Goal: Information Seeking & Learning: Check status

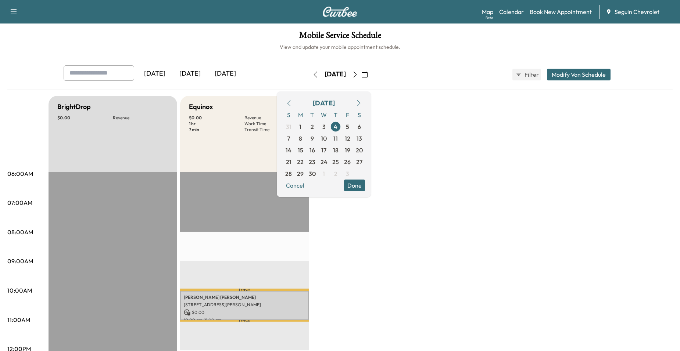
click at [365, 188] on button "Done" at bounding box center [354, 186] width 21 height 12
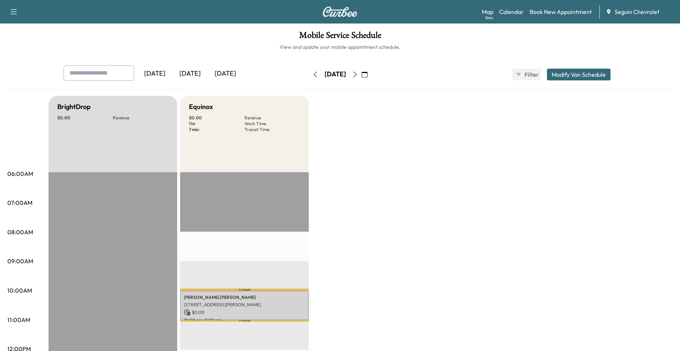
click at [361, 77] on button "button" at bounding box center [355, 75] width 12 height 12
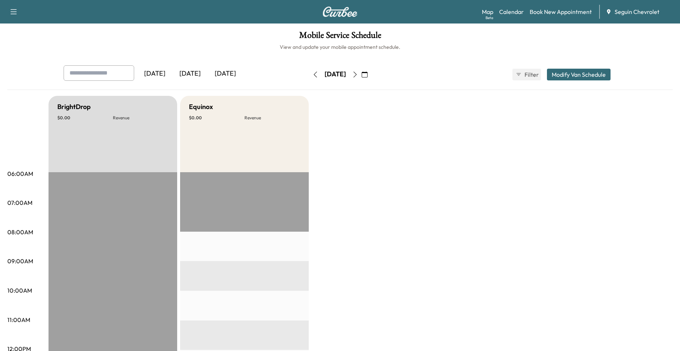
click at [371, 76] on button "button" at bounding box center [364, 75] width 12 height 12
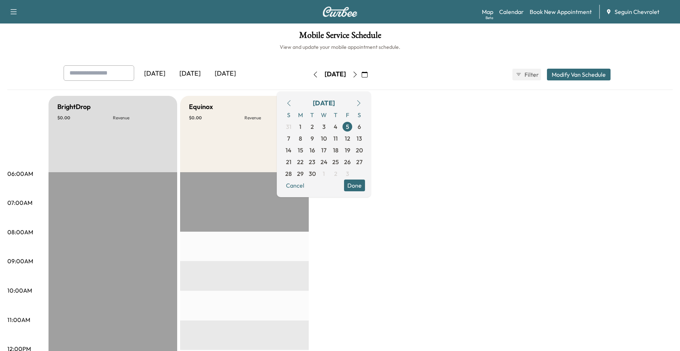
click at [333, 82] on div "Friday, September 5 September 2025 S M T W T F S 31 1 2 3 4 5 6 7 8 9 10 11 12 …" at bounding box center [340, 75] width 62 height 24
click at [365, 132] on span "6" at bounding box center [359, 127] width 12 height 12
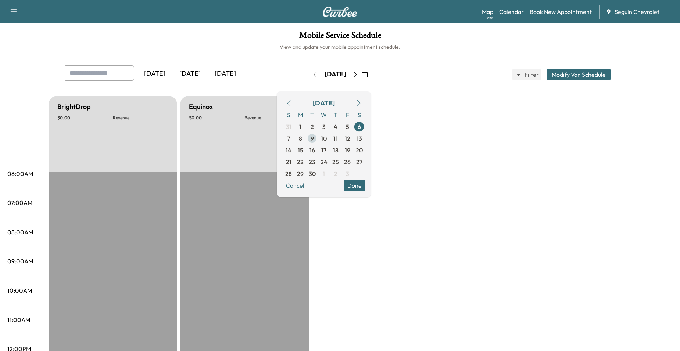
click at [318, 143] on span "9" at bounding box center [312, 139] width 12 height 12
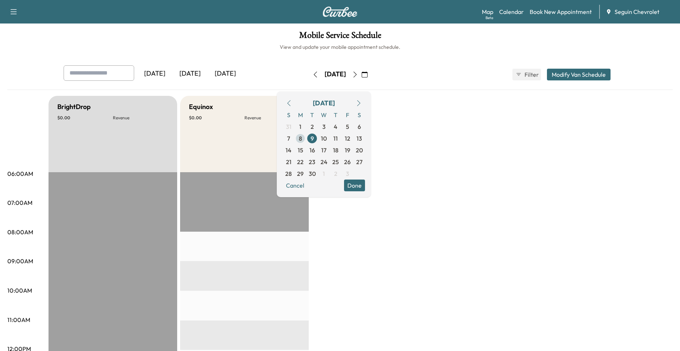
click at [306, 143] on span "8" at bounding box center [300, 139] width 12 height 12
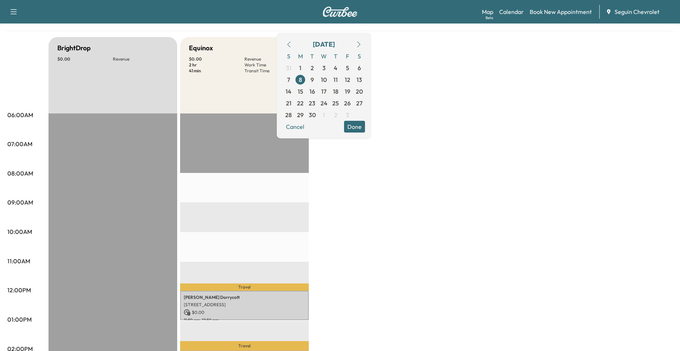
scroll to position [37, 0]
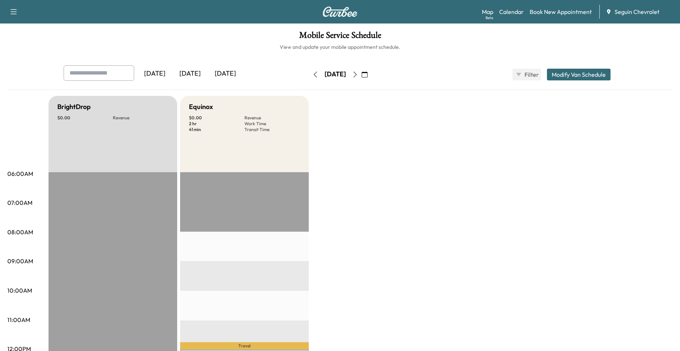
click at [368, 75] on icon "button" at bounding box center [365, 75] width 6 height 6
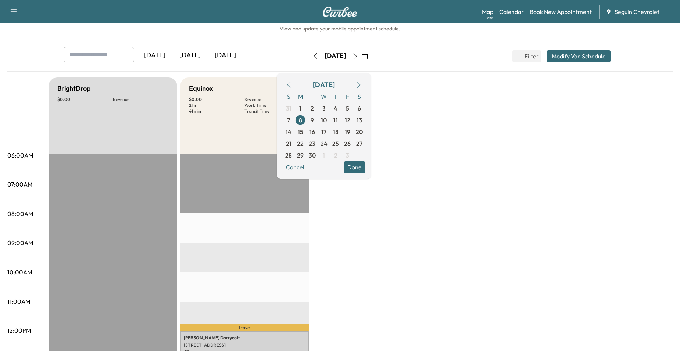
scroll to position [9, 0]
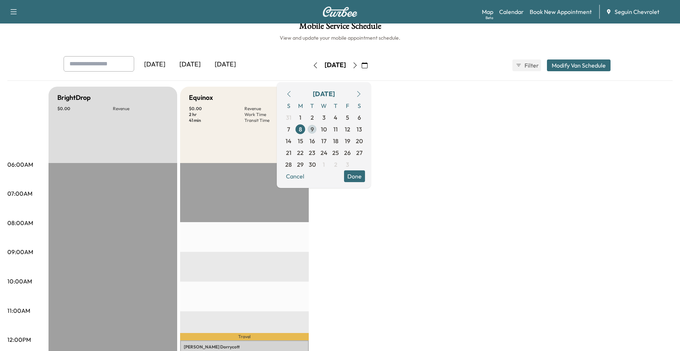
click at [318, 132] on span "9" at bounding box center [312, 129] width 12 height 12
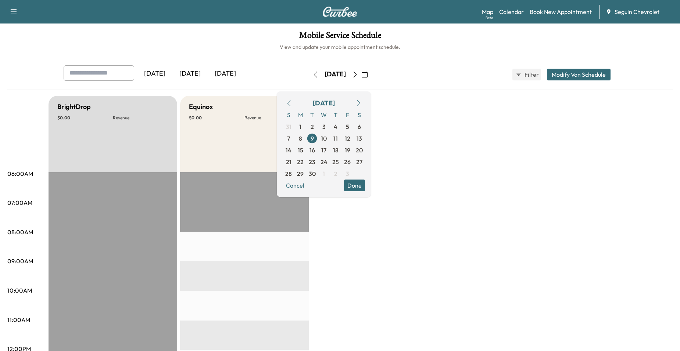
click at [292, 105] on icon "button" at bounding box center [289, 103] width 6 height 6
click at [361, 101] on icon "button" at bounding box center [358, 103] width 3 height 6
click at [301, 130] on span "1" at bounding box center [300, 126] width 2 height 9
click at [318, 127] on span "2" at bounding box center [312, 127] width 12 height 12
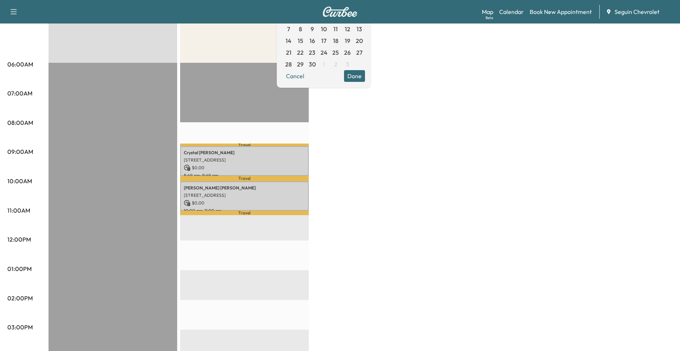
scroll to position [110, 0]
click at [263, 170] on div "[PERSON_NAME] [STREET_ADDRESS] $ 0.00 8:49 am - 9:49 am" at bounding box center [244, 161] width 129 height 30
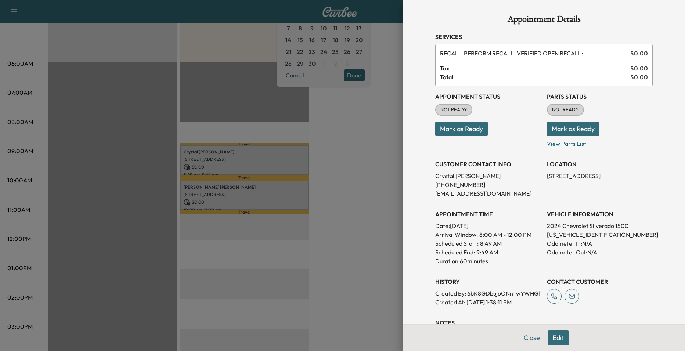
click at [268, 194] on div at bounding box center [342, 175] width 685 height 351
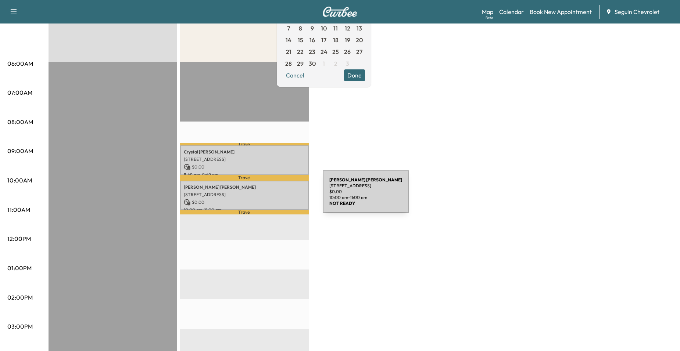
click at [268, 196] on div "[PERSON_NAME] [STREET_ADDRESS] $ 0.00 10:00 am - 11:00 am" at bounding box center [244, 196] width 129 height 30
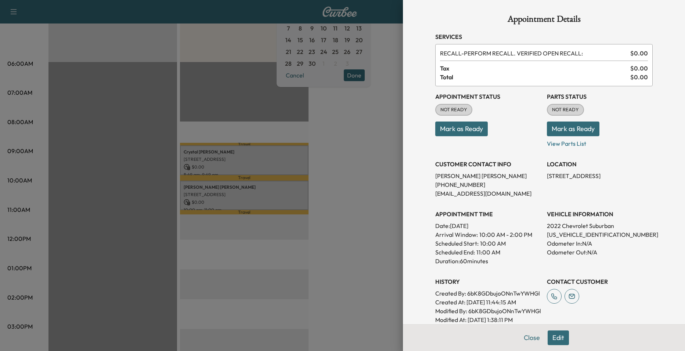
click at [332, 180] on div at bounding box center [342, 175] width 685 height 351
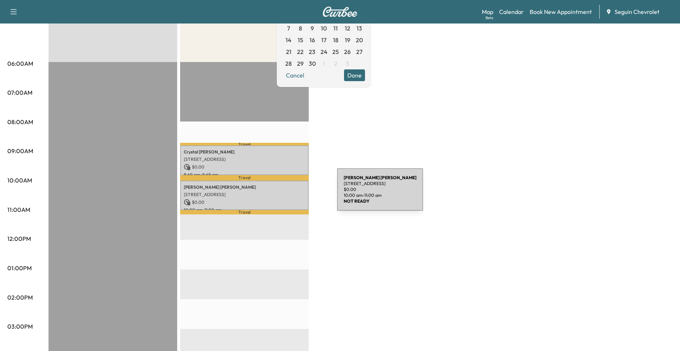
click at [282, 194] on p "[STREET_ADDRESS]" at bounding box center [244, 195] width 121 height 6
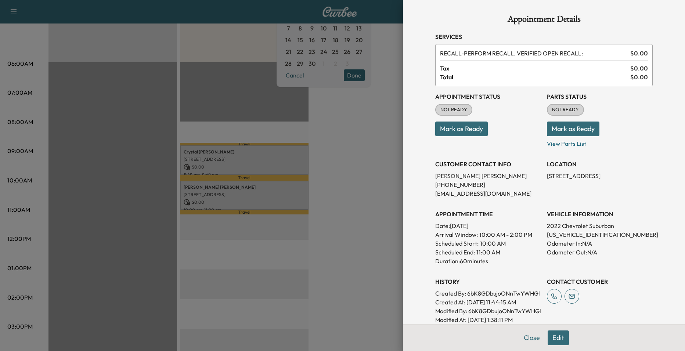
click at [337, 179] on div at bounding box center [342, 175] width 685 height 351
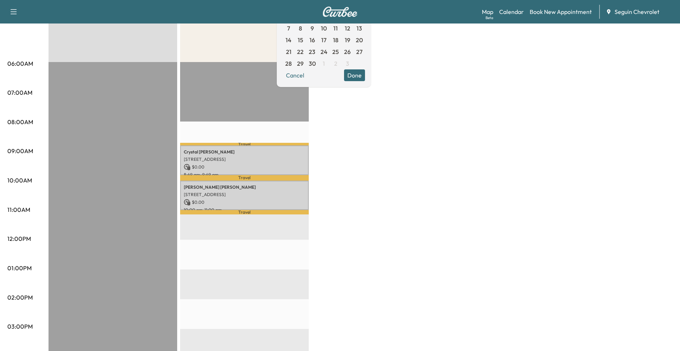
click at [280, 178] on p "Travel" at bounding box center [244, 178] width 129 height 6
click at [280, 164] on p "$ 0.00" at bounding box center [244, 167] width 121 height 7
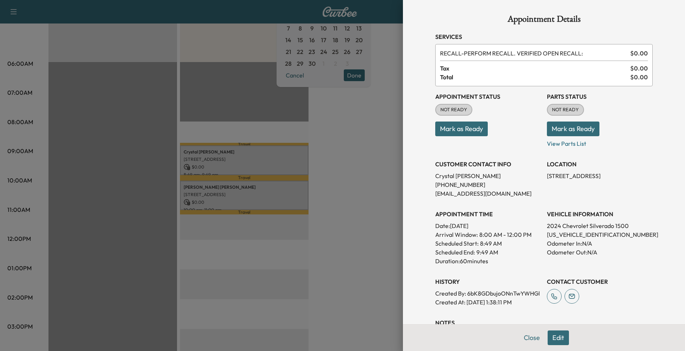
click at [289, 179] on div at bounding box center [342, 175] width 685 height 351
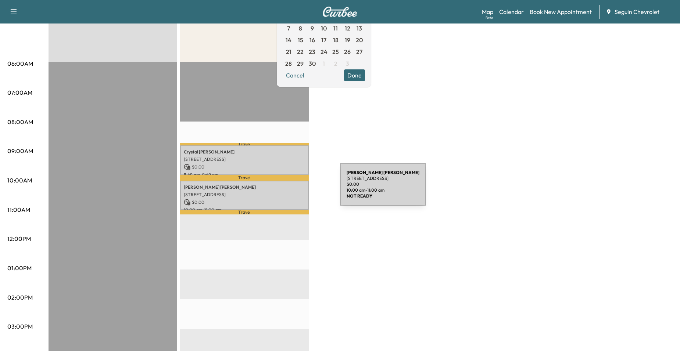
click at [285, 190] on div "[PERSON_NAME] [STREET_ADDRESS] $ 0.00 10:00 am - 11:00 am" at bounding box center [244, 196] width 129 height 30
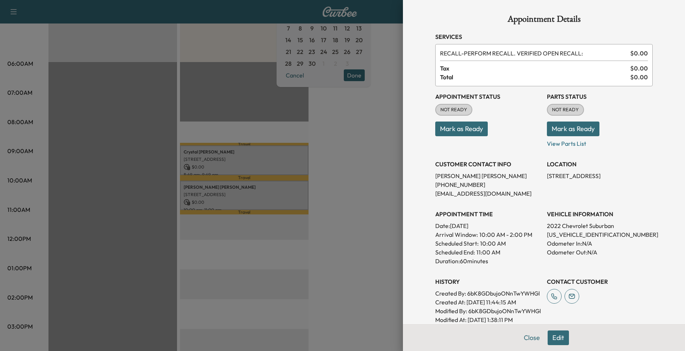
click at [283, 167] on div at bounding box center [342, 175] width 685 height 351
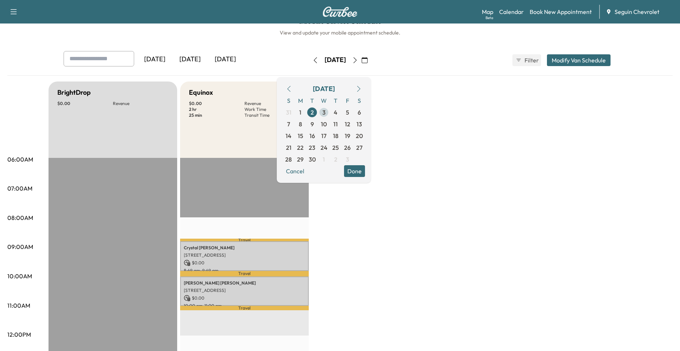
scroll to position [0, 0]
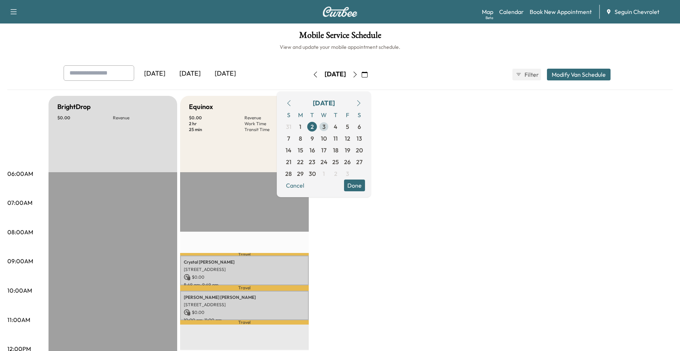
click at [326, 129] on span "3" at bounding box center [323, 126] width 3 height 9
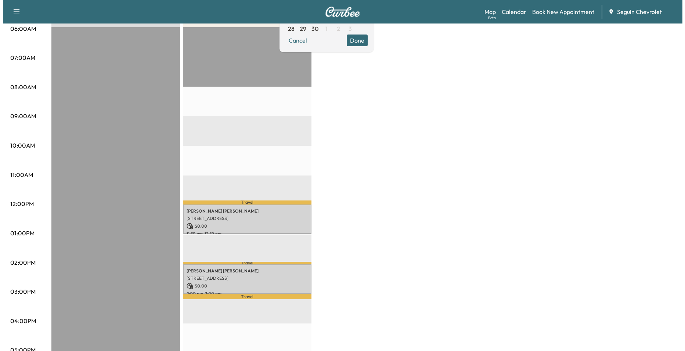
scroll to position [147, 0]
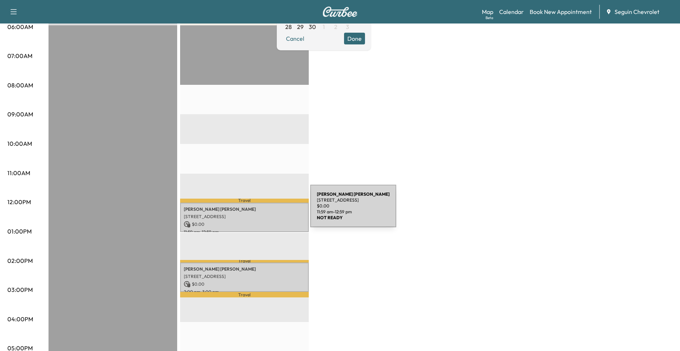
click at [255, 211] on div "[PERSON_NAME] [STREET_ADDRESS] $ 0.00 11:59 am - 12:59 pm" at bounding box center [244, 218] width 129 height 30
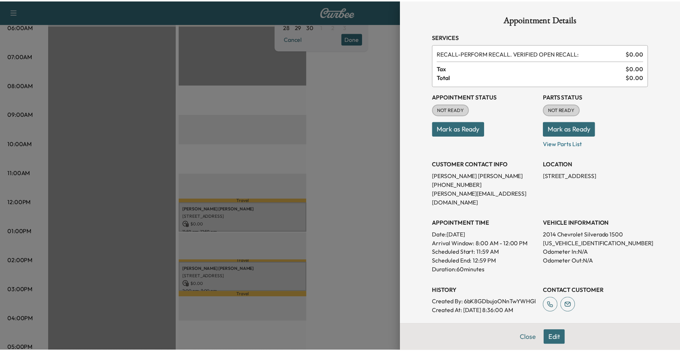
scroll to position [134, 0]
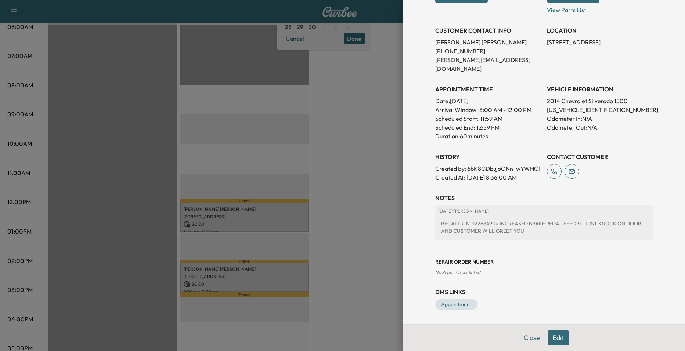
click at [263, 167] on div at bounding box center [342, 175] width 685 height 351
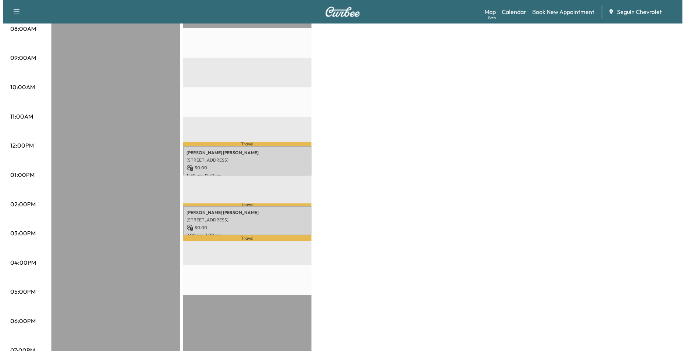
scroll to position [294, 0]
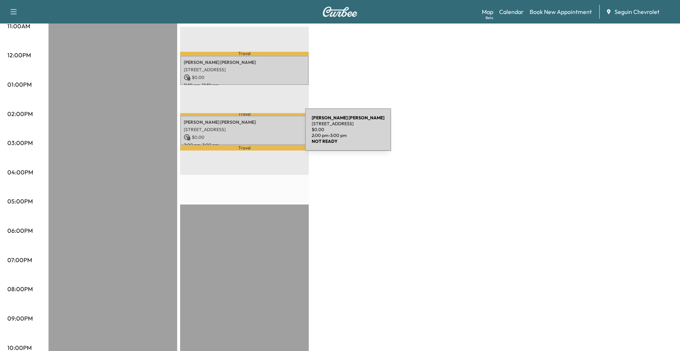
click at [250, 134] on p "$ 0.00" at bounding box center [244, 137] width 121 height 7
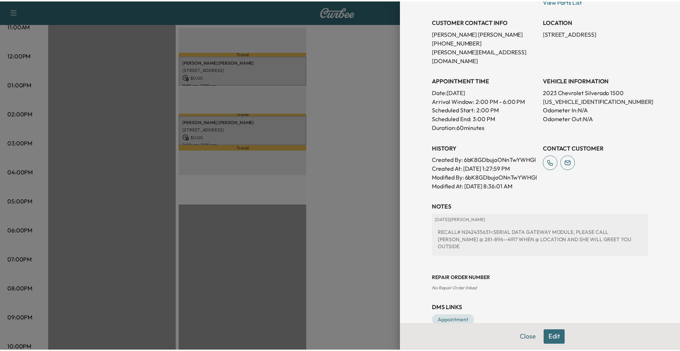
scroll to position [147, 0]
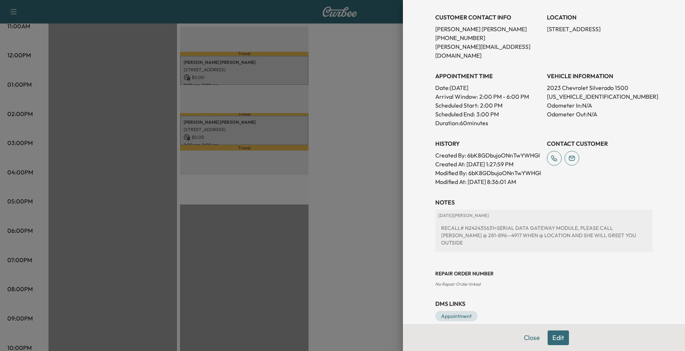
click at [327, 187] on div at bounding box center [342, 175] width 685 height 351
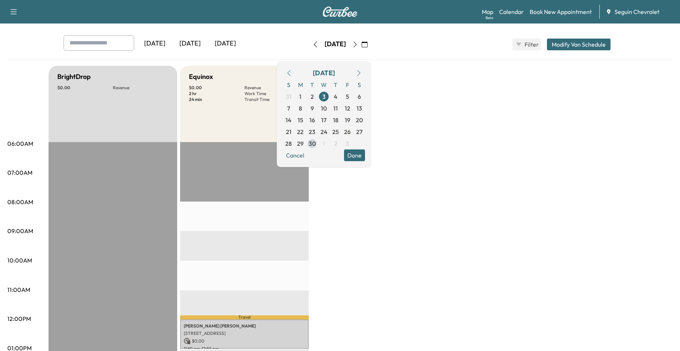
scroll to position [0, 0]
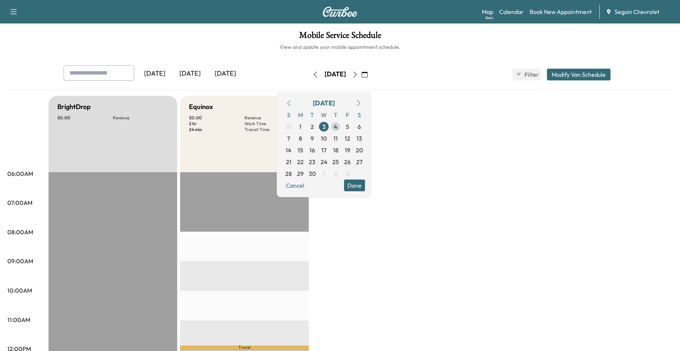
click at [337, 130] on span "4" at bounding box center [336, 126] width 4 height 9
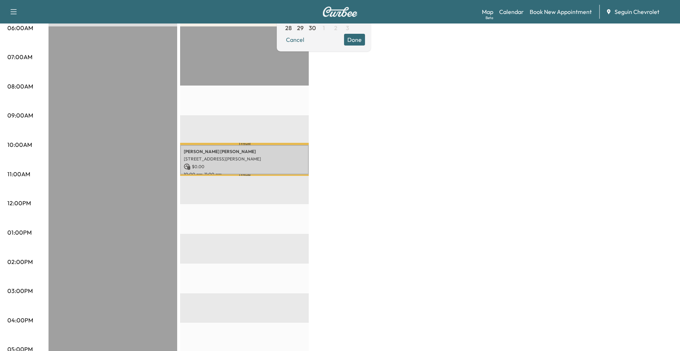
scroll to position [147, 0]
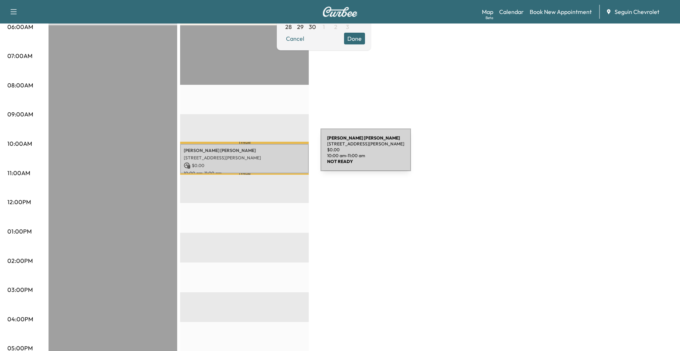
click at [265, 152] on div "[PERSON_NAME] [STREET_ADDRESS][PERSON_NAME] $ 0.00 10:00 am - 11:00 am" at bounding box center [244, 159] width 129 height 30
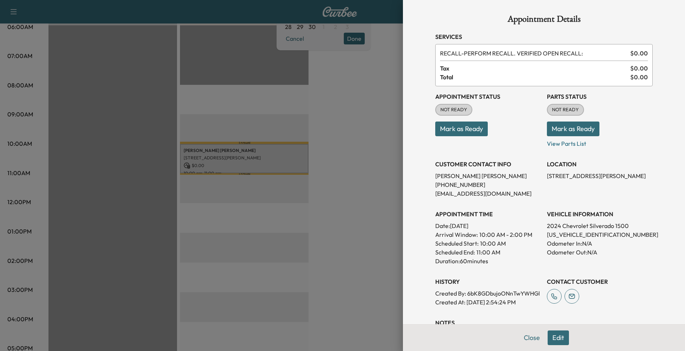
click at [258, 130] on div at bounding box center [342, 175] width 685 height 351
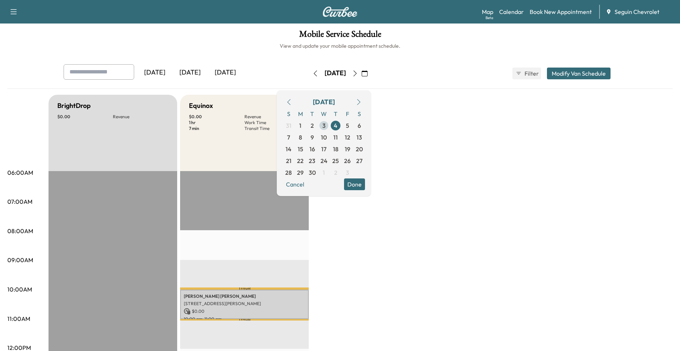
scroll to position [0, 0]
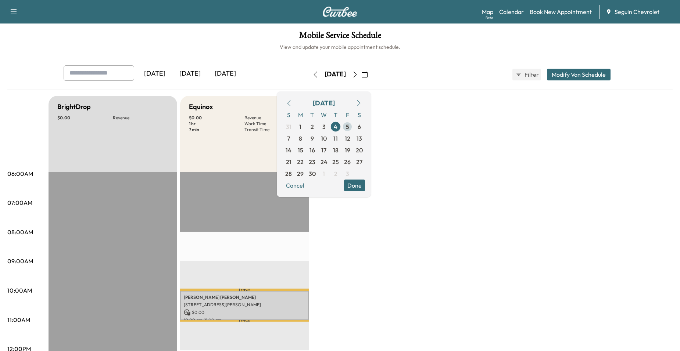
click at [349, 128] on span "5" at bounding box center [347, 126] width 3 height 9
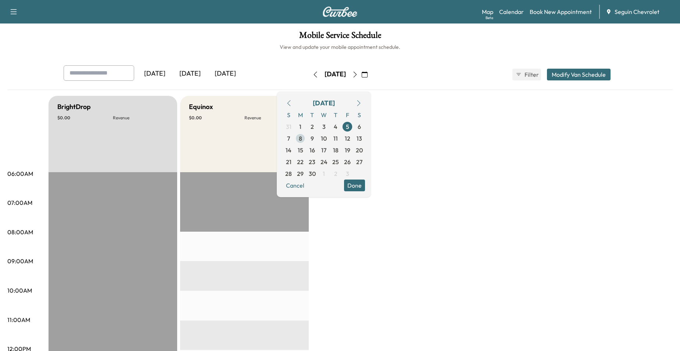
click at [306, 142] on span "8" at bounding box center [300, 139] width 12 height 12
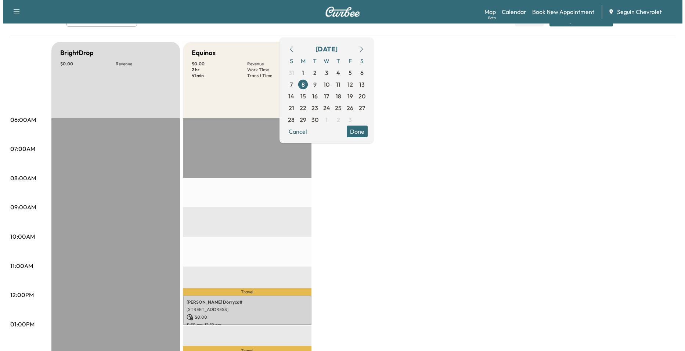
scroll to position [147, 0]
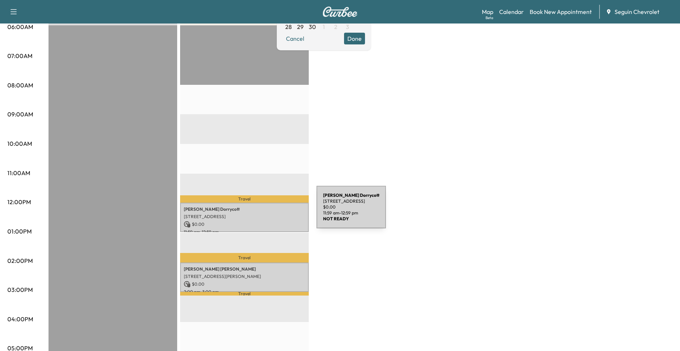
click at [260, 214] on p "[STREET_ADDRESS]" at bounding box center [244, 217] width 121 height 6
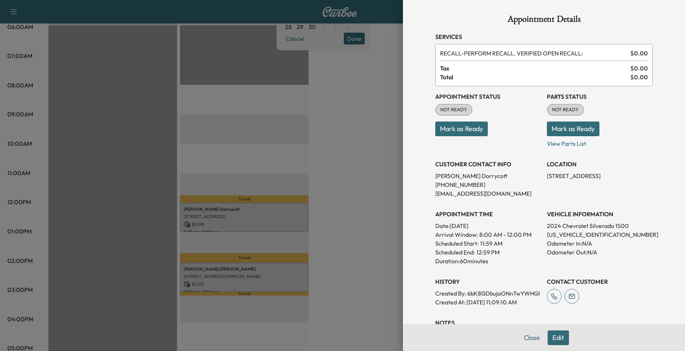
click at [268, 177] on div at bounding box center [342, 175] width 685 height 351
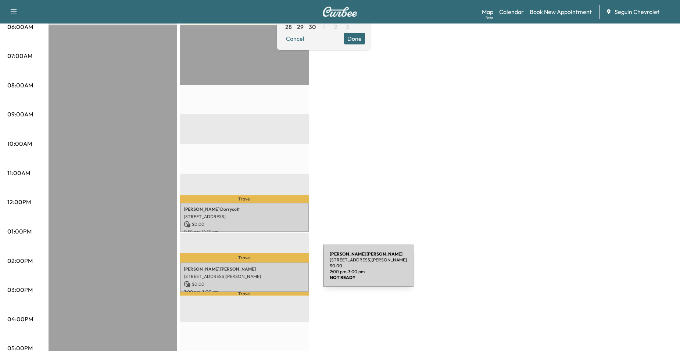
click at [266, 274] on p "[STREET_ADDRESS][PERSON_NAME]" at bounding box center [244, 277] width 121 height 6
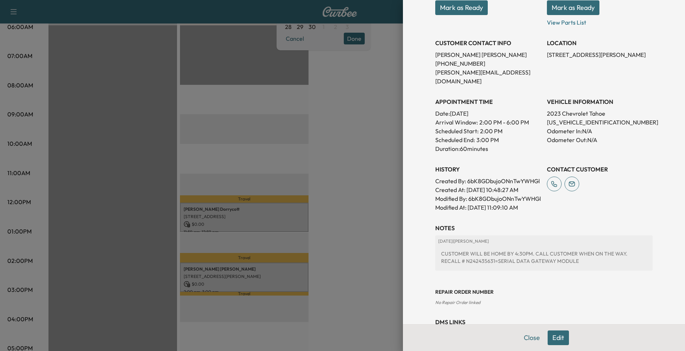
scroll to position [160, 0]
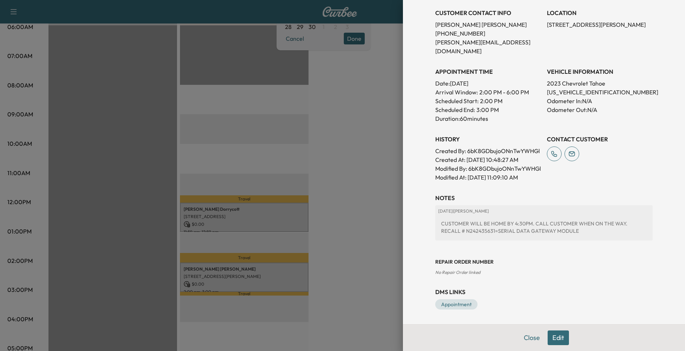
click at [331, 204] on div at bounding box center [342, 175] width 685 height 351
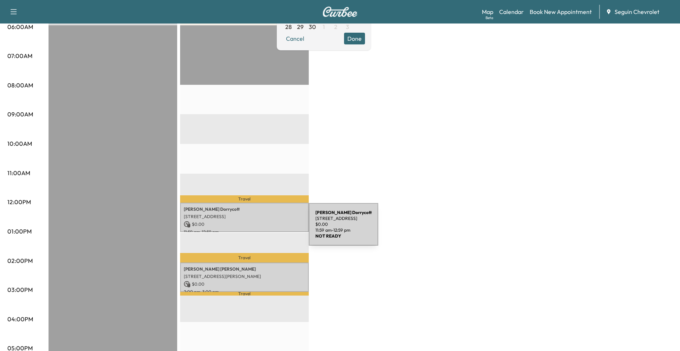
click at [252, 230] on p "11:59 am - 12:59 pm" at bounding box center [244, 232] width 121 height 6
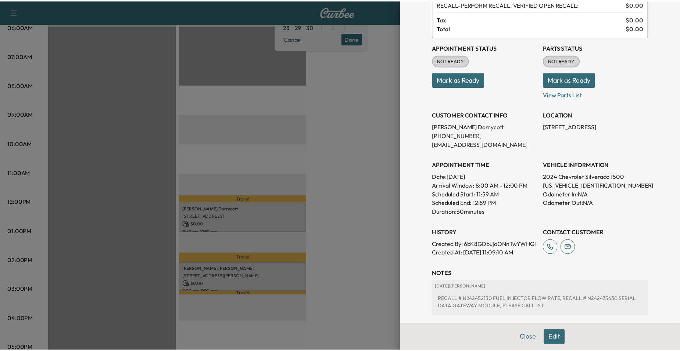
scroll to position [134, 0]
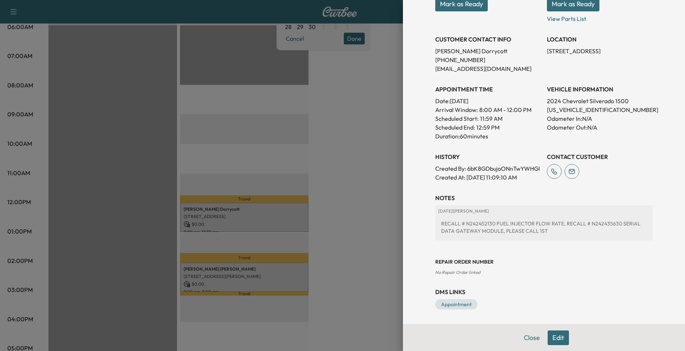
click at [354, 203] on div at bounding box center [342, 175] width 685 height 351
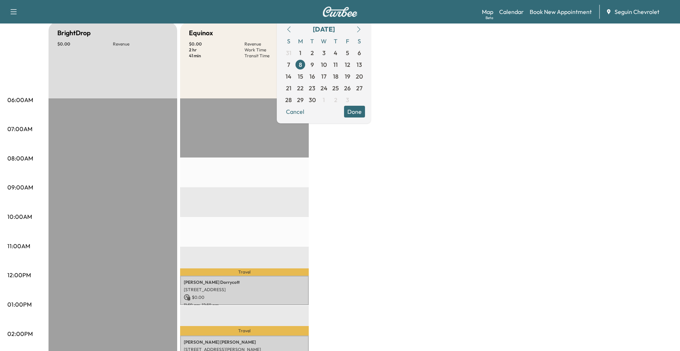
scroll to position [0, 0]
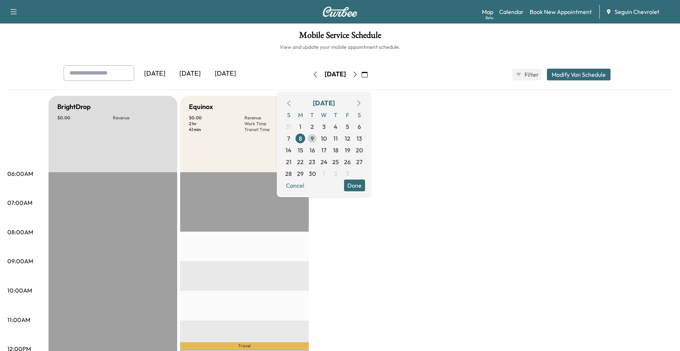
click at [318, 142] on span "9" at bounding box center [312, 139] width 12 height 12
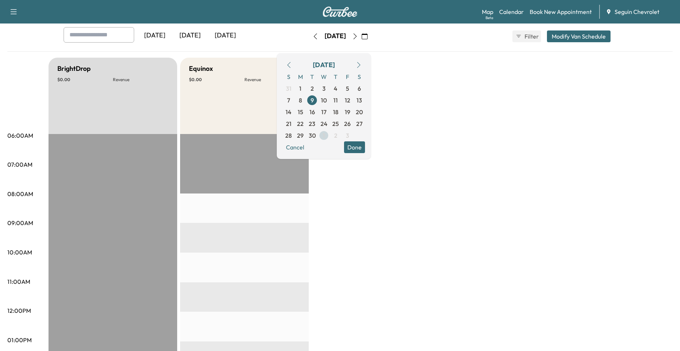
scroll to position [37, 0]
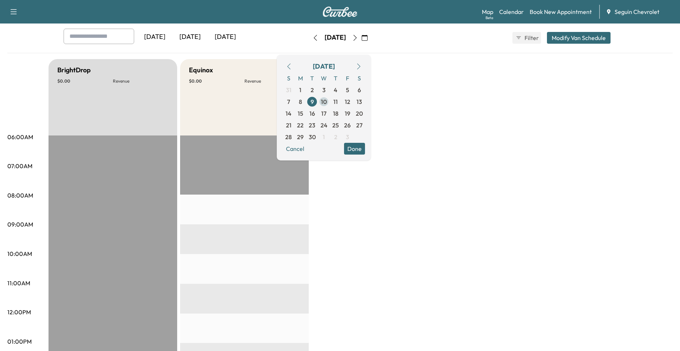
click at [327, 105] on span "10" at bounding box center [324, 101] width 6 height 9
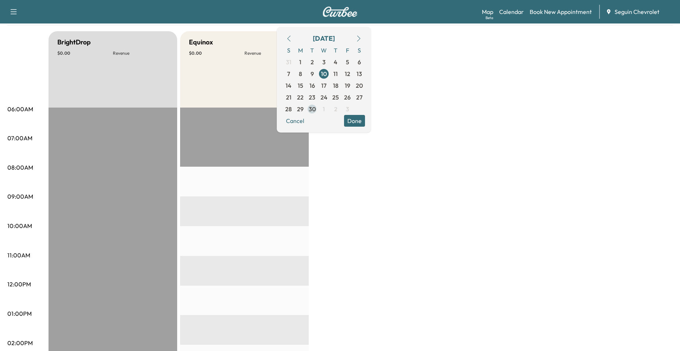
scroll to position [37, 0]
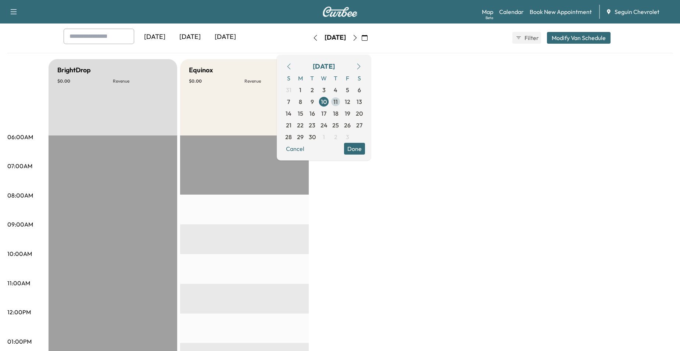
click at [341, 106] on span "11" at bounding box center [336, 102] width 12 height 12
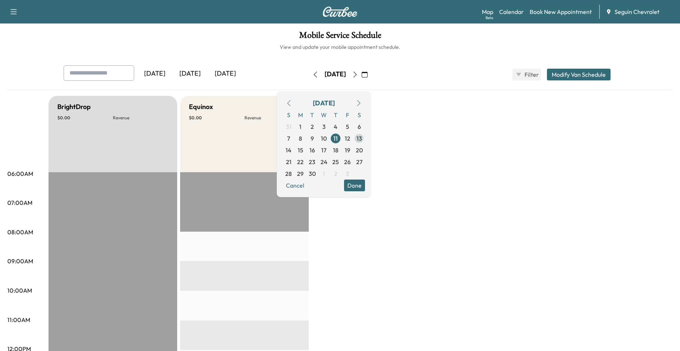
click at [365, 141] on span "13" at bounding box center [359, 139] width 12 height 12
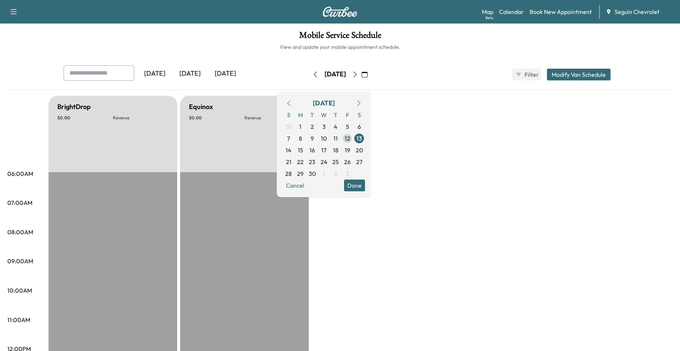
click at [353, 142] on span "12" at bounding box center [347, 139] width 12 height 12
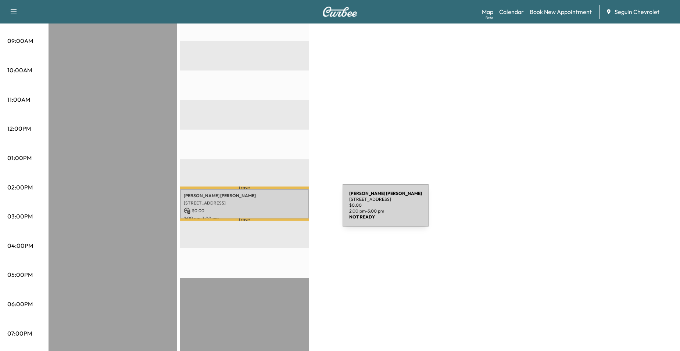
click at [287, 210] on p "$ 0.00" at bounding box center [244, 211] width 121 height 7
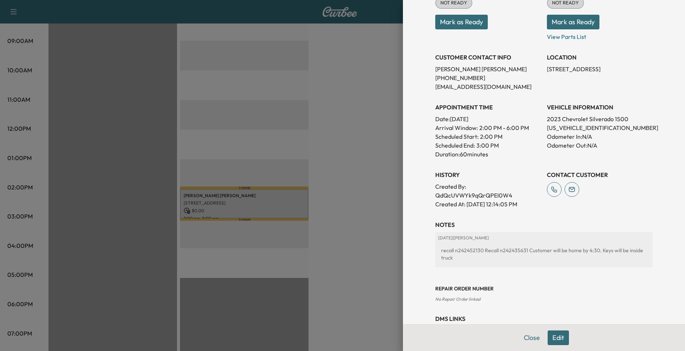
scroll to position [134, 0]
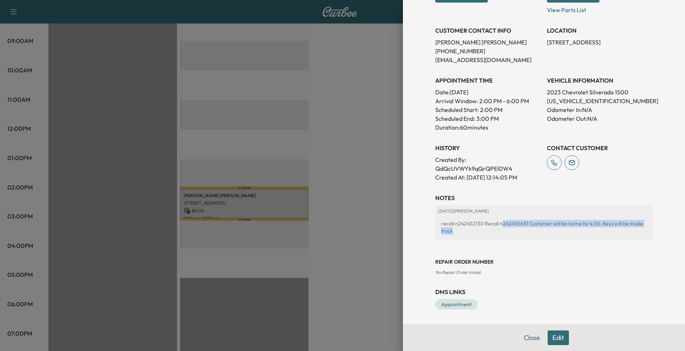
click at [496, 227] on div "recall n242452130 Recall n242435631 Customer will be home by 4:30. Keys will be…" at bounding box center [544, 227] width 212 height 21
drag, startPoint x: 496, startPoint y: 227, endPoint x: 496, endPoint y: 233, distance: 6.2
click at [496, 233] on div "recall n242452130 Recall n242435631 Customer will be home by 4:30. Keys will be…" at bounding box center [544, 227] width 212 height 21
drag, startPoint x: 492, startPoint y: 226, endPoint x: 515, endPoint y: 228, distance: 22.9
click at [515, 228] on div "recall n242452130 Recall n242435631 Customer will be home by 4:30. Keys will be…" at bounding box center [544, 227] width 212 height 21
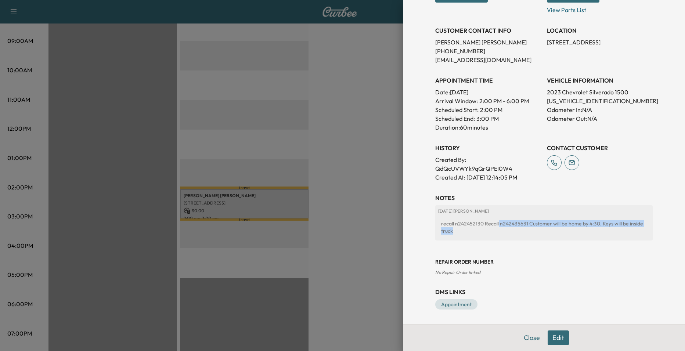
drag, startPoint x: 515, startPoint y: 228, endPoint x: 502, endPoint y: 240, distance: 18.0
click at [502, 240] on div "[DATE] | [PERSON_NAME] recall n242452130 Recall n242435631 Customer will be hom…" at bounding box center [544, 222] width 218 height 35
click at [411, 222] on div "Appointment Details Services RECALL - PERFORM RECALL. VERIFIED OPEN RECALL: $ 0…" at bounding box center [544, 175] width 282 height 351
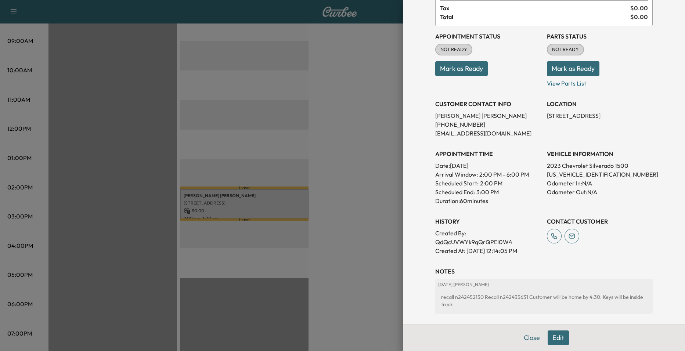
scroll to position [6, 0]
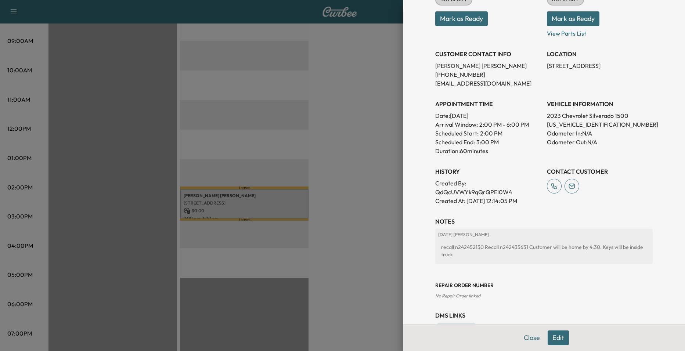
click at [374, 182] on div at bounding box center [342, 175] width 685 height 351
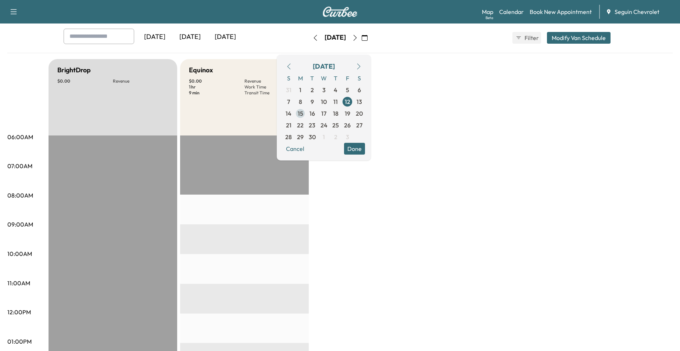
click at [306, 117] on span "15" at bounding box center [300, 114] width 12 height 12
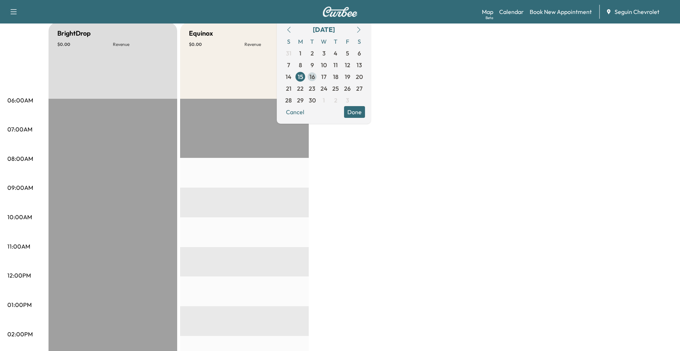
click at [318, 81] on span "16" at bounding box center [312, 77] width 12 height 12
click at [341, 80] on span "18" at bounding box center [336, 77] width 12 height 12
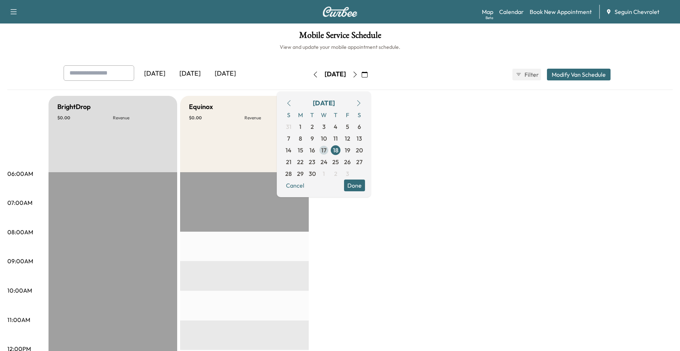
click at [326, 148] on span "17" at bounding box center [323, 150] width 5 height 9
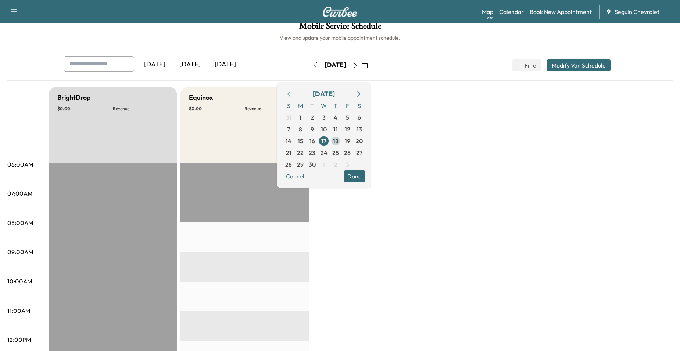
click at [341, 146] on span "18" at bounding box center [336, 141] width 12 height 12
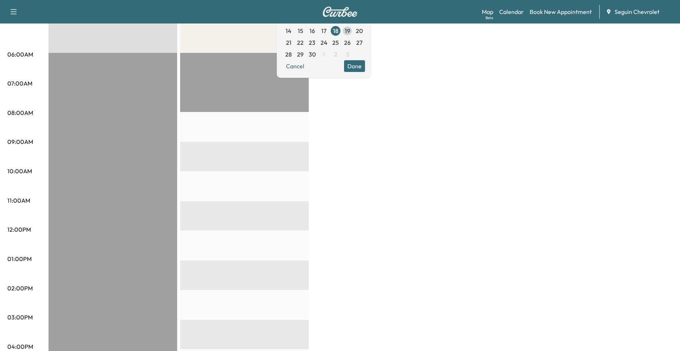
click at [350, 31] on span "19" at bounding box center [348, 30] width 6 height 9
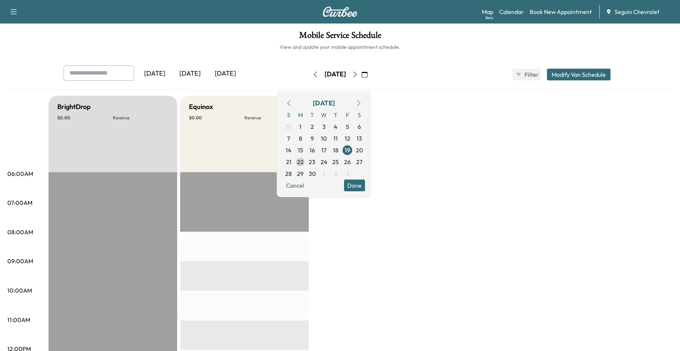
click at [304, 164] on span "22" at bounding box center [300, 162] width 7 height 9
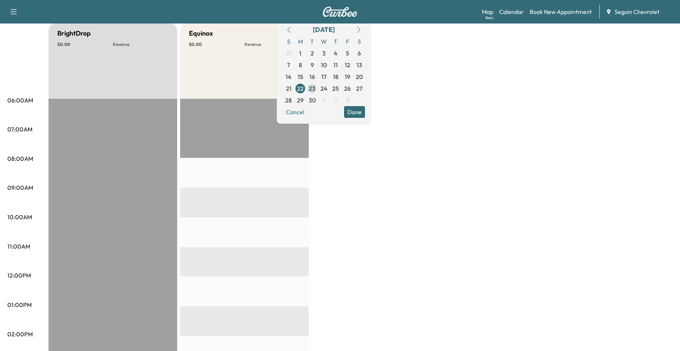
click at [315, 90] on span "23" at bounding box center [312, 88] width 7 height 9
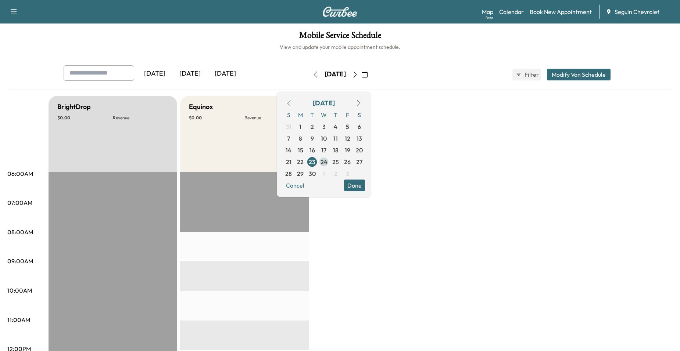
click at [330, 164] on span "24" at bounding box center [324, 162] width 12 height 12
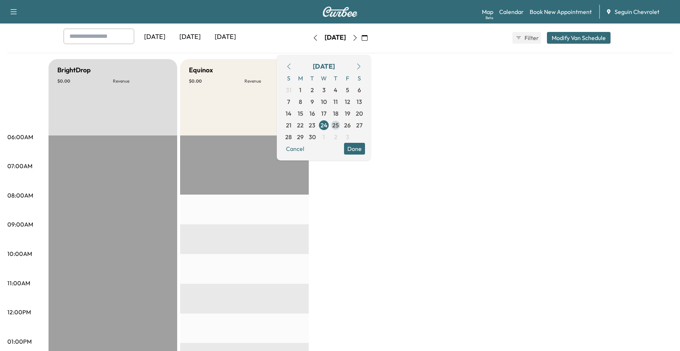
click at [341, 130] on span "25" at bounding box center [336, 125] width 12 height 12
click at [351, 129] on span "26" at bounding box center [347, 125] width 7 height 9
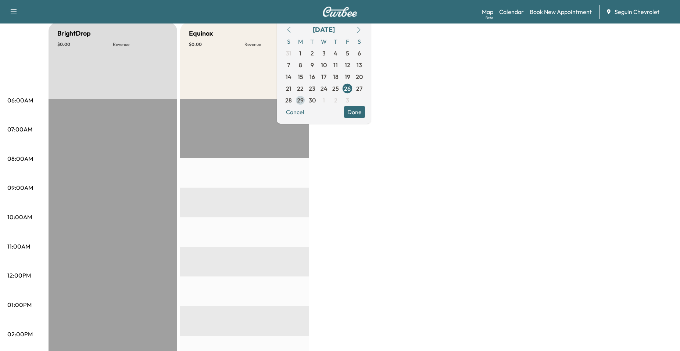
click at [306, 103] on span "29" at bounding box center [300, 100] width 12 height 12
click at [338, 108] on div "Cancel Done" at bounding box center [324, 112] width 82 height 12
click at [318, 105] on span "30" at bounding box center [312, 100] width 12 height 12
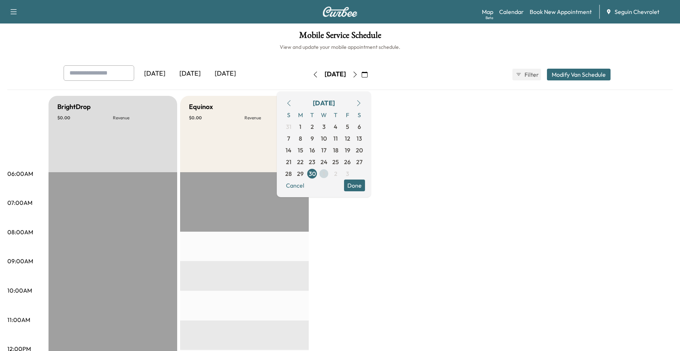
click at [330, 173] on span "1" at bounding box center [324, 174] width 12 height 12
click at [341, 129] on span "2" at bounding box center [336, 127] width 12 height 12
click at [353, 129] on span "3" at bounding box center [347, 127] width 12 height 12
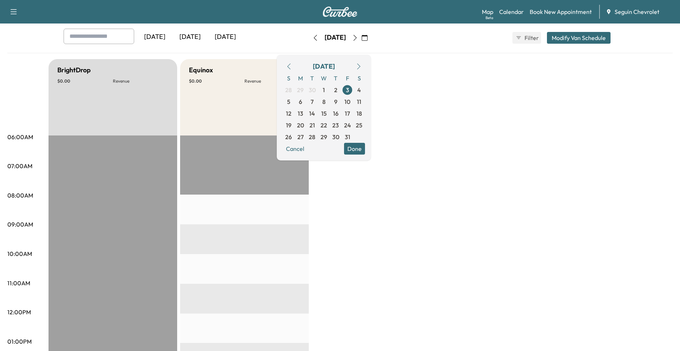
click at [292, 68] on icon "button" at bounding box center [289, 67] width 6 height 6
click at [353, 126] on span "26" at bounding box center [347, 125] width 12 height 12
click at [341, 115] on span "18" at bounding box center [336, 114] width 12 height 12
click at [338, 115] on span "18" at bounding box center [336, 113] width 6 height 9
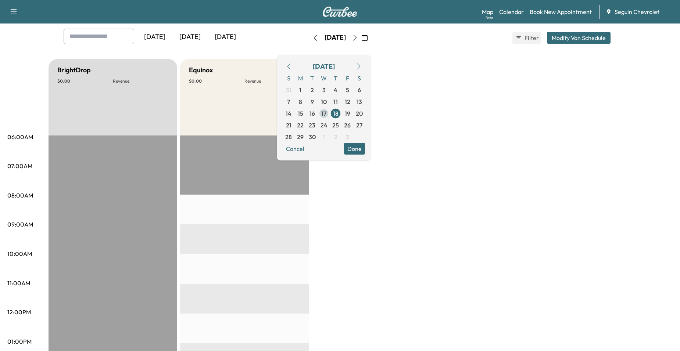
click at [326, 117] on span "17" at bounding box center [323, 113] width 5 height 9
click at [315, 116] on span "16" at bounding box center [312, 113] width 6 height 9
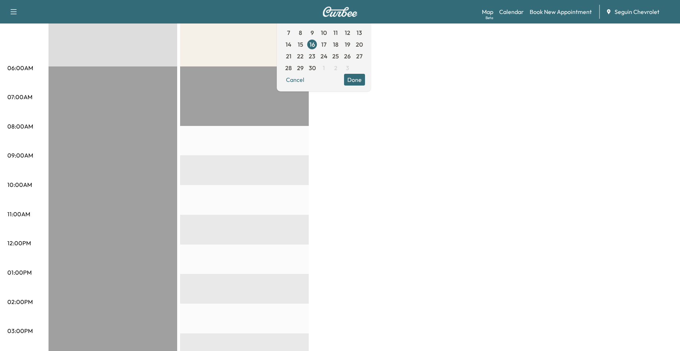
scroll to position [74, 0]
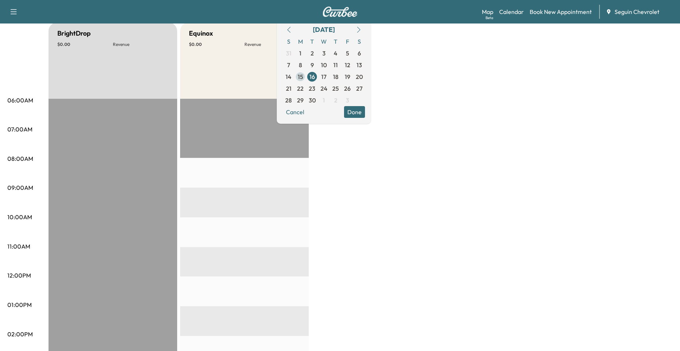
click at [306, 74] on span "15" at bounding box center [300, 77] width 12 height 12
click at [303, 79] on span "15" at bounding box center [301, 76] width 6 height 9
click at [350, 69] on span "12" at bounding box center [348, 65] width 6 height 9
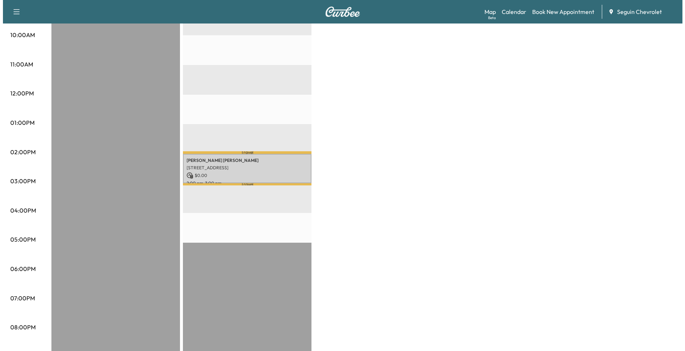
scroll to position [257, 0]
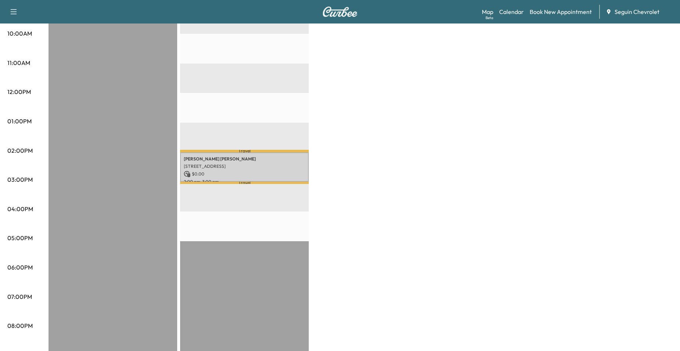
click at [268, 173] on p "$ 0.00" at bounding box center [244, 174] width 121 height 7
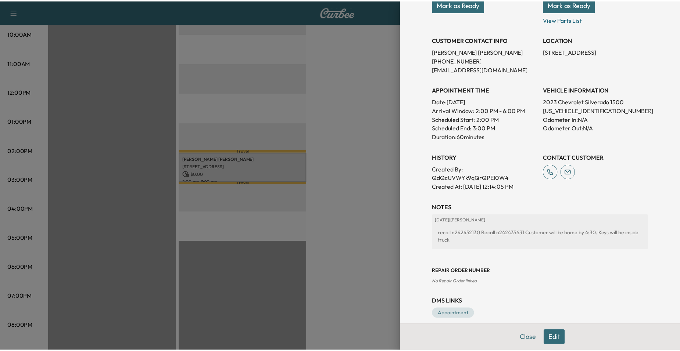
scroll to position [134, 0]
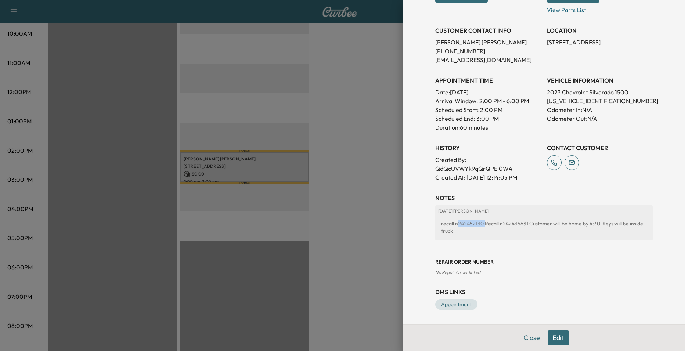
drag, startPoint x: 451, startPoint y: 225, endPoint x: 478, endPoint y: 226, distance: 27.2
click at [478, 226] on div "recall n242452130 Recall n242435631 Customer will be home by 4:30. Keys will be…" at bounding box center [544, 227] width 212 height 21
drag, startPoint x: 478, startPoint y: 226, endPoint x: 458, endPoint y: 238, distance: 23.6
click at [463, 240] on div "[DATE] | [PERSON_NAME] recall n242452130 Recall n242435631 Customer will be hom…" at bounding box center [544, 222] width 218 height 35
drag, startPoint x: 450, startPoint y: 228, endPoint x: 460, endPoint y: 227, distance: 10.4
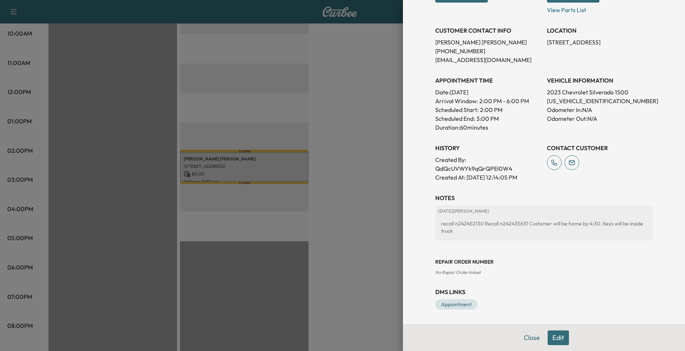
click at [472, 229] on div "recall n242452130 Recall n242435631 Customer will be home by 4:30. Keys will be…" at bounding box center [544, 227] width 212 height 21
drag, startPoint x: 450, startPoint y: 226, endPoint x: 476, endPoint y: 226, distance: 26.1
click at [476, 226] on div "recall n242452130 Recall n242435631 Customer will be home by 4:30. Keys will be…" at bounding box center [544, 227] width 212 height 21
drag, startPoint x: 476, startPoint y: 226, endPoint x: 470, endPoint y: 225, distance: 5.9
copy div "n242452130"
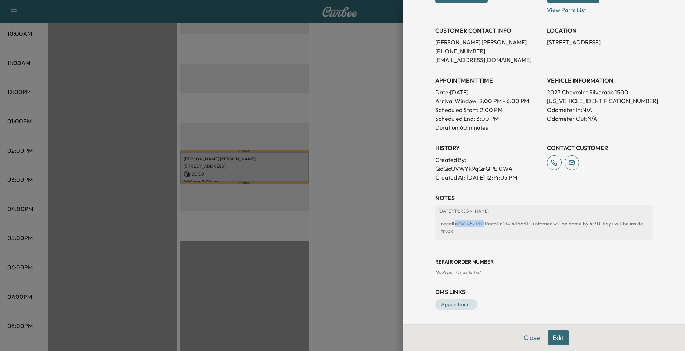
copy div "n242452130"
click at [420, 124] on div "Appointment Details Services RECALL - PERFORM RECALL. VERIFIED OPEN RECALL: $ 0…" at bounding box center [544, 175] width 282 height 351
click at [383, 132] on div at bounding box center [342, 175] width 685 height 351
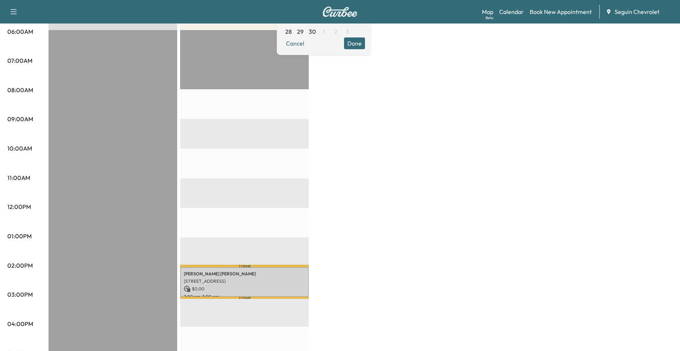
scroll to position [0, 0]
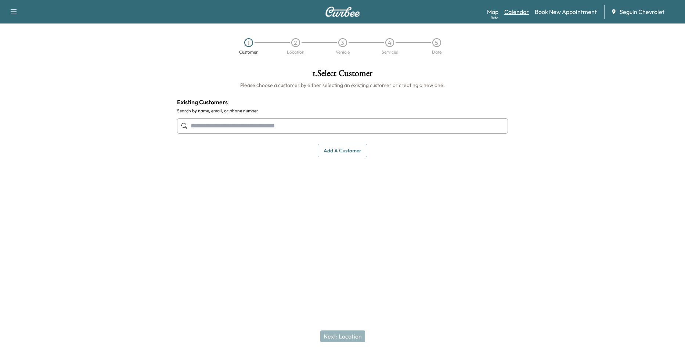
click at [521, 7] on link "Calendar" at bounding box center [517, 11] width 25 height 9
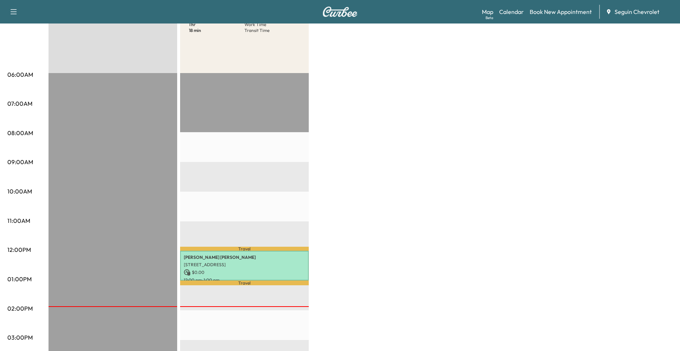
scroll to position [74, 0]
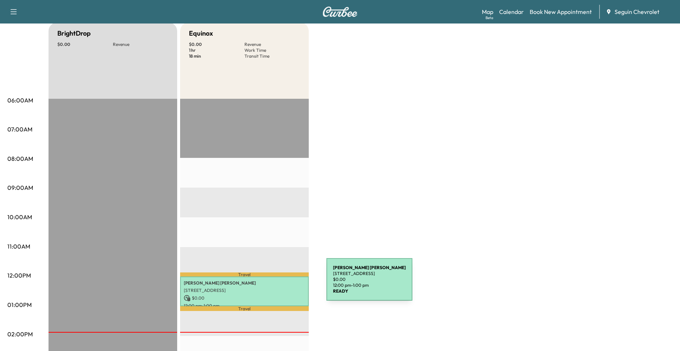
click at [271, 283] on p "Kimberly Johnese" at bounding box center [244, 283] width 121 height 6
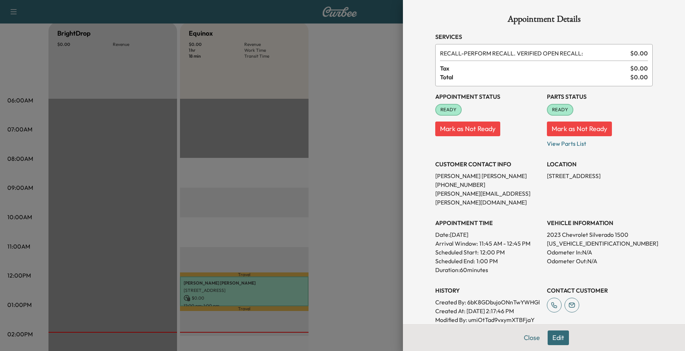
click at [258, 221] on div at bounding box center [342, 175] width 685 height 351
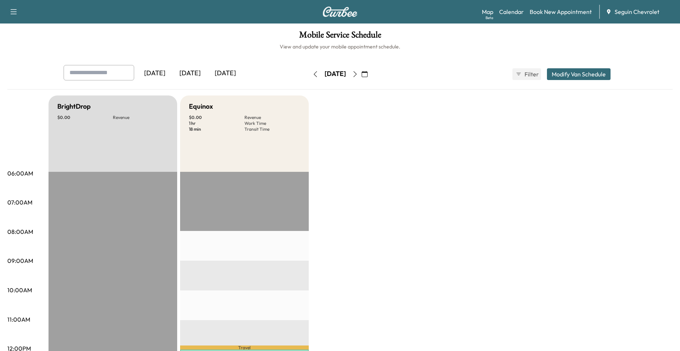
scroll to position [0, 0]
click at [358, 74] on icon "button" at bounding box center [355, 75] width 6 height 6
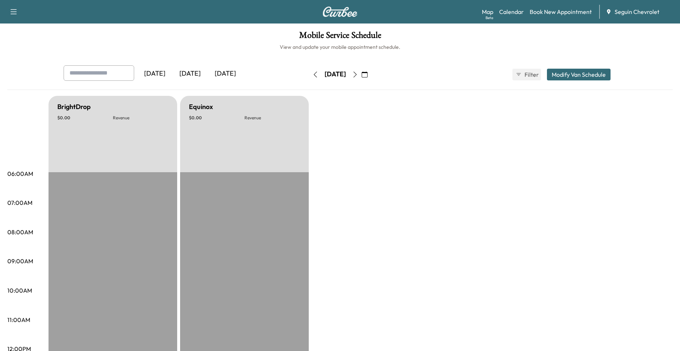
click at [357, 72] on icon "button" at bounding box center [355, 75] width 3 height 6
click at [358, 72] on icon "button" at bounding box center [355, 75] width 6 height 6
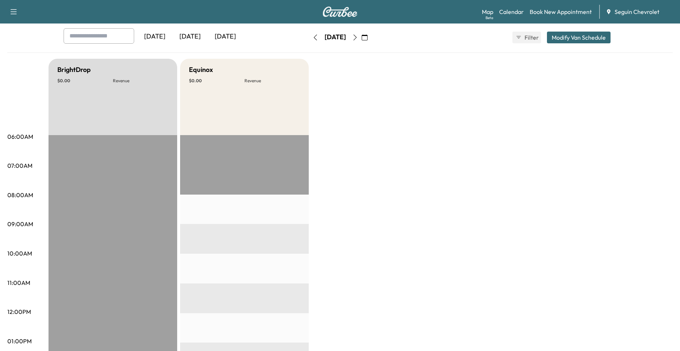
scroll to position [37, 0]
click at [358, 37] on icon "button" at bounding box center [355, 38] width 6 height 6
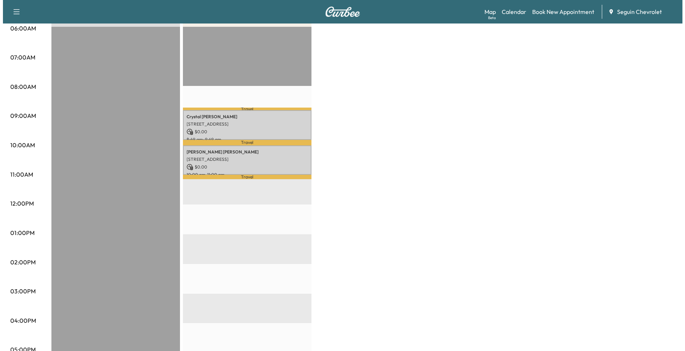
scroll to position [147, 0]
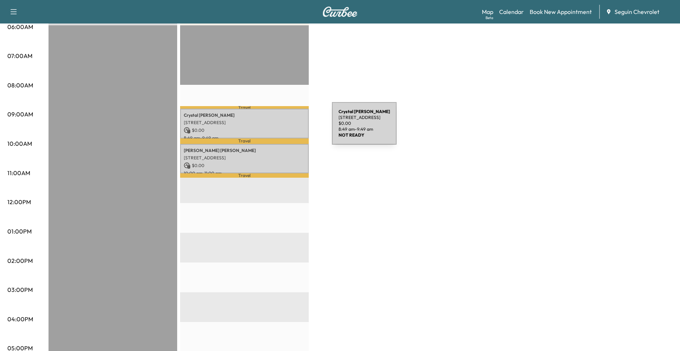
click at [277, 128] on p "$ 0.00" at bounding box center [244, 130] width 121 height 7
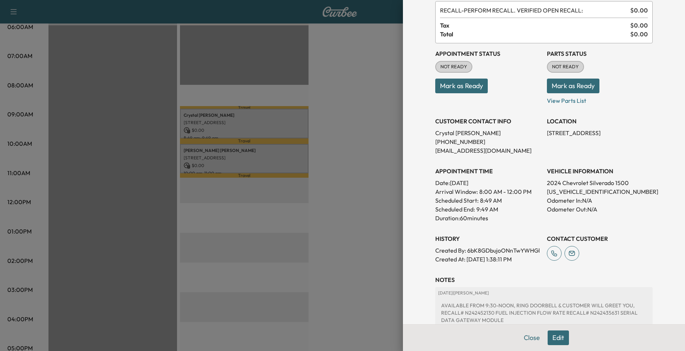
scroll to position [110, 0]
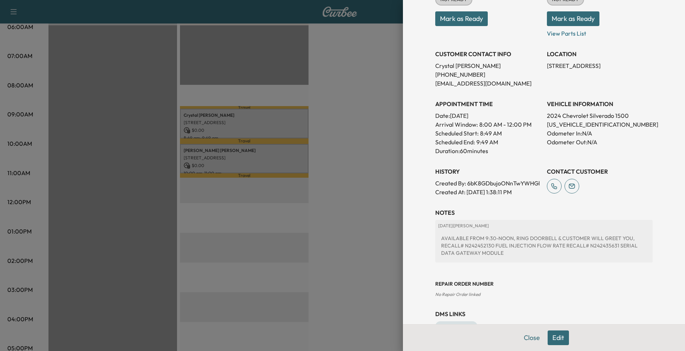
click at [330, 162] on div at bounding box center [342, 175] width 685 height 351
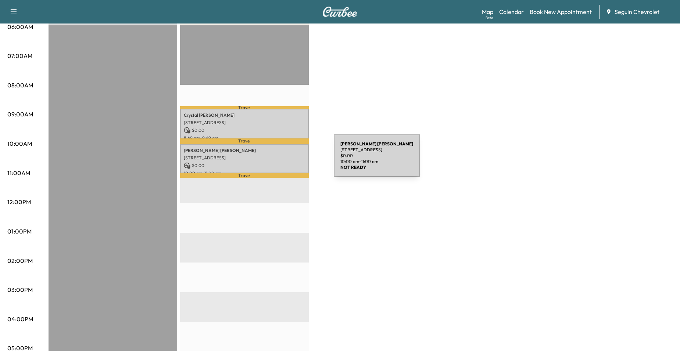
click at [279, 160] on div "[PERSON_NAME] [STREET_ADDRESS] $ 0.00 10:00 am - 11:00 am" at bounding box center [244, 159] width 129 height 30
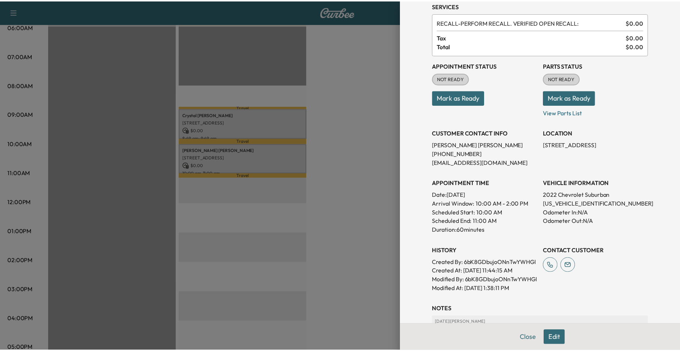
scroll to position [21, 0]
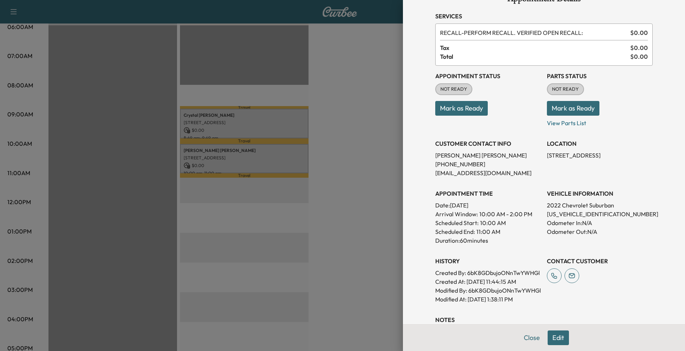
click at [367, 162] on div at bounding box center [342, 175] width 685 height 351
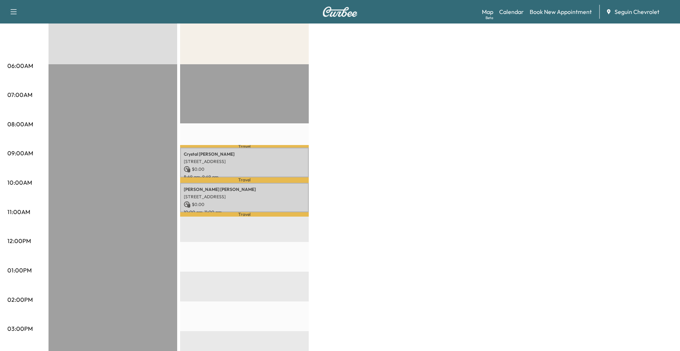
scroll to position [0, 0]
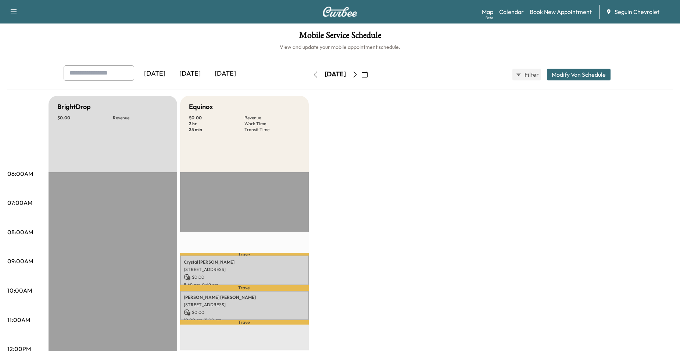
click at [371, 75] on button "button" at bounding box center [364, 75] width 12 height 12
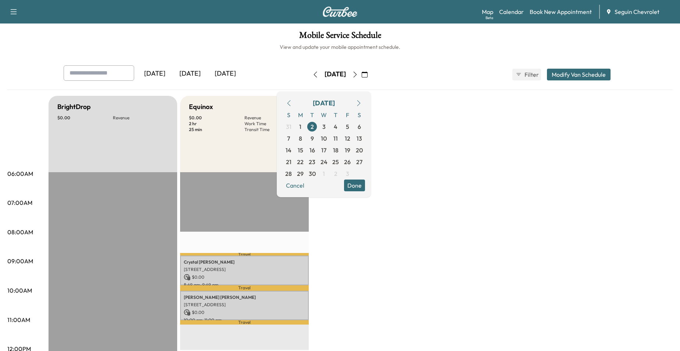
click at [357, 75] on icon "button" at bounding box center [355, 75] width 3 height 6
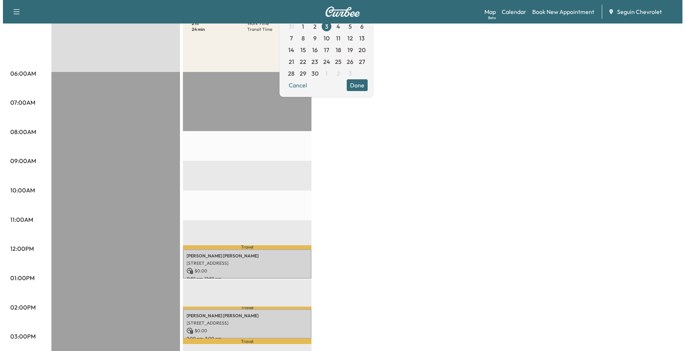
scroll to position [221, 0]
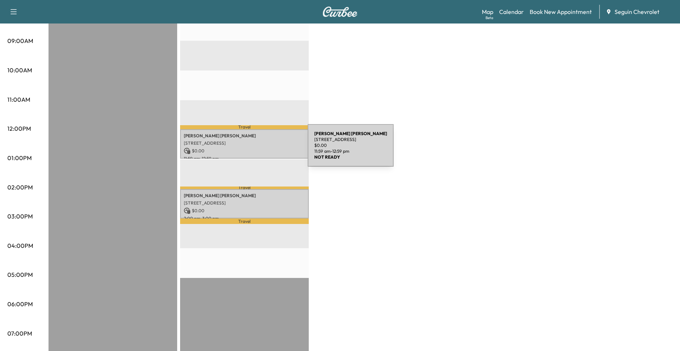
click at [252, 143] on p "[STREET_ADDRESS]" at bounding box center [244, 143] width 121 height 6
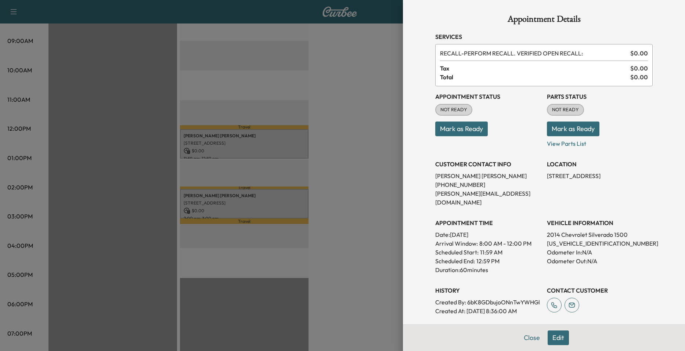
click at [265, 199] on div at bounding box center [342, 175] width 685 height 351
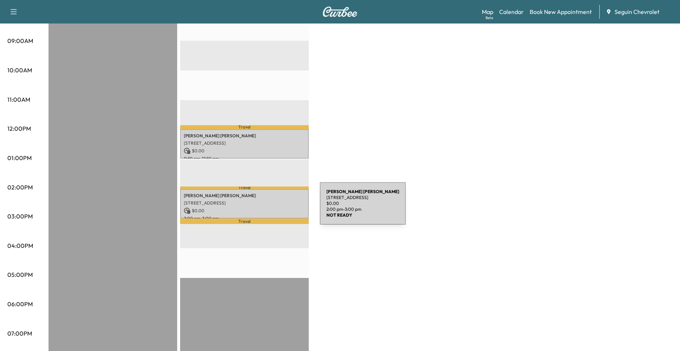
click at [265, 208] on p "$ 0.00" at bounding box center [244, 211] width 121 height 7
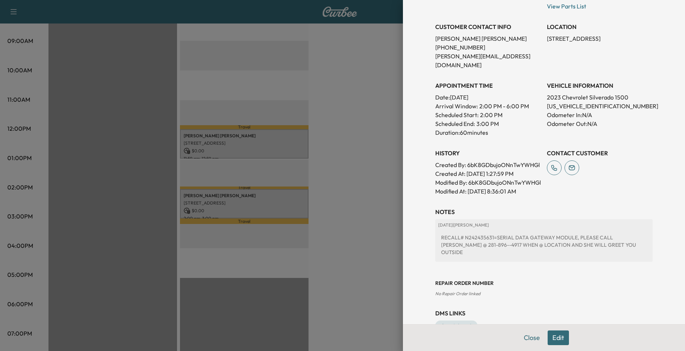
scroll to position [147, 0]
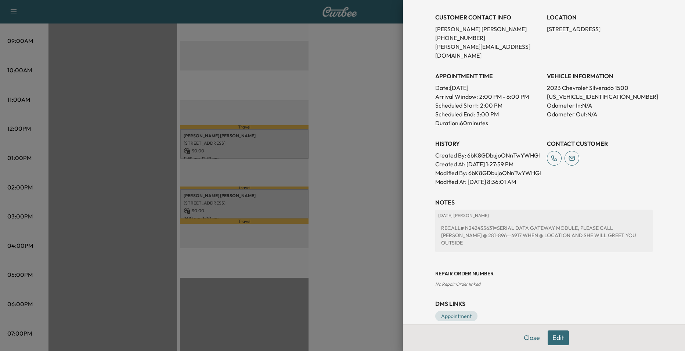
click at [238, 146] on div at bounding box center [342, 175] width 685 height 351
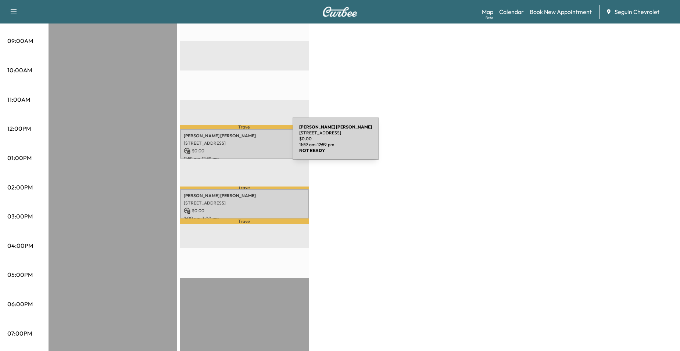
click at [236, 142] on p "[STREET_ADDRESS]" at bounding box center [244, 143] width 121 height 6
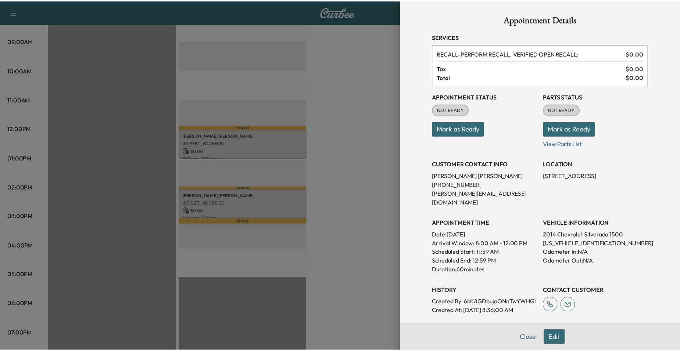
scroll to position [134, 0]
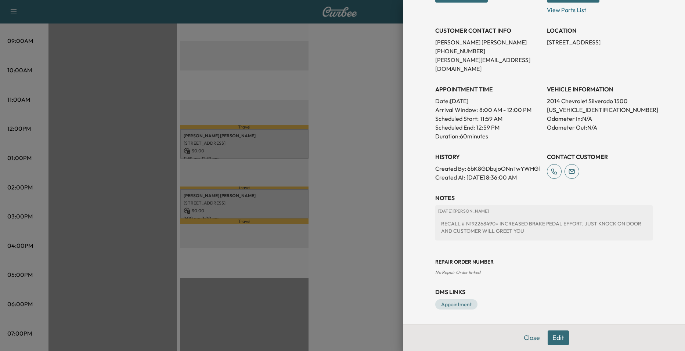
click at [343, 211] on div at bounding box center [342, 175] width 685 height 351
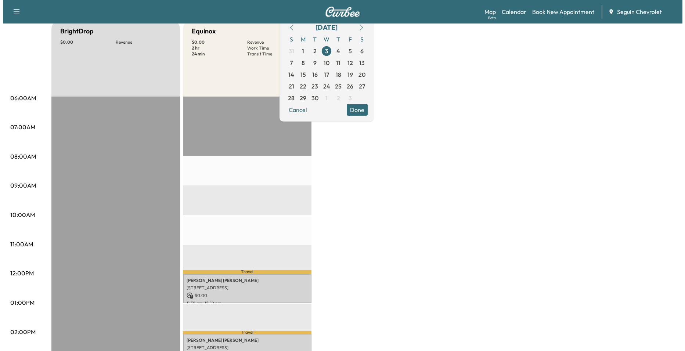
scroll to position [74, 0]
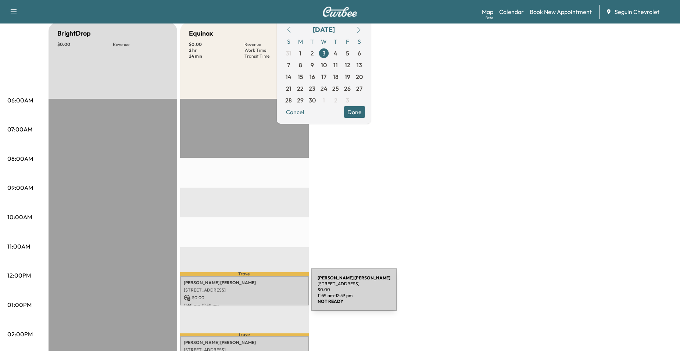
click at [256, 295] on p "$ 0.00" at bounding box center [244, 298] width 121 height 7
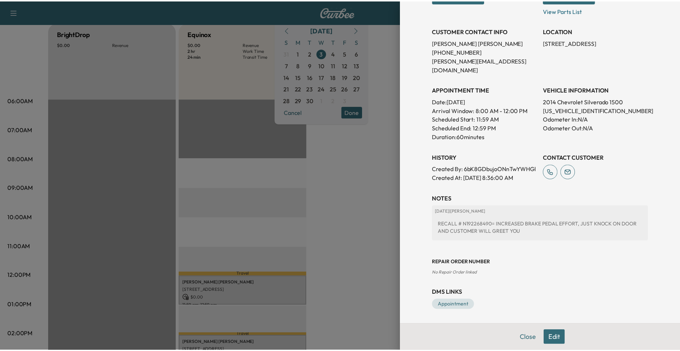
scroll to position [134, 0]
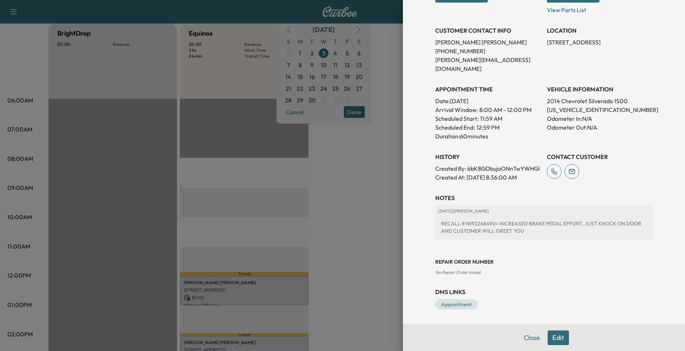
click at [356, 238] on div at bounding box center [342, 175] width 685 height 351
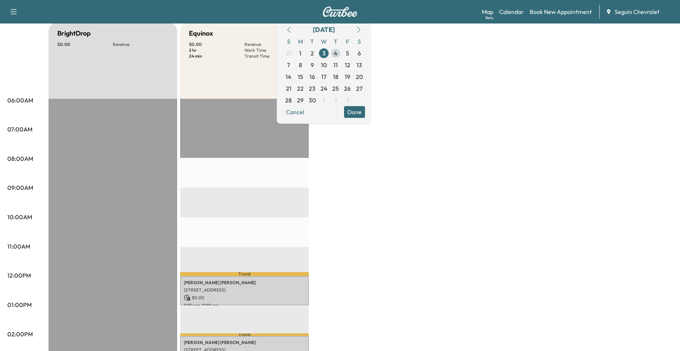
click at [337, 56] on span "4" at bounding box center [336, 53] width 4 height 9
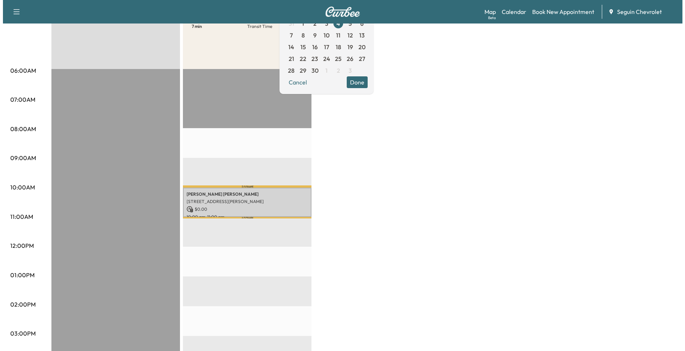
scroll to position [110, 0]
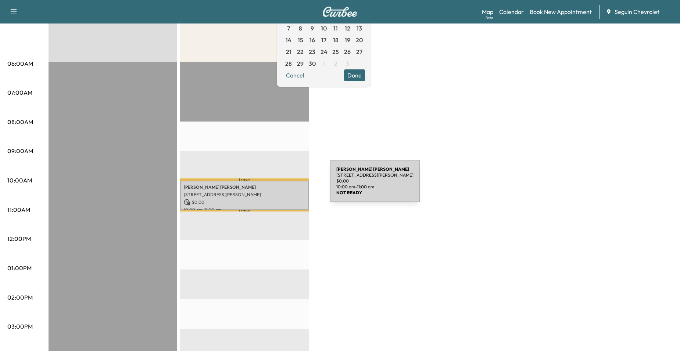
click at [275, 186] on p "Gustavo Leon Martinez" at bounding box center [244, 187] width 121 height 6
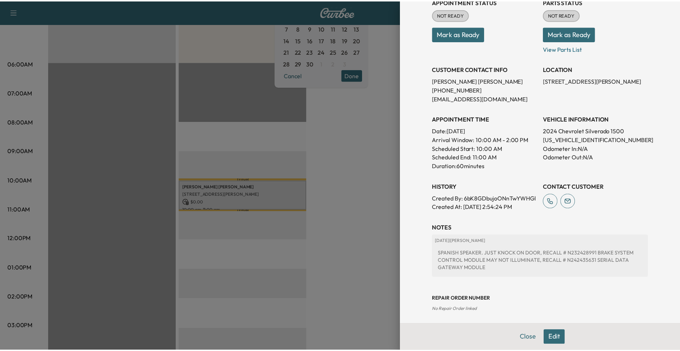
scroll to position [141, 0]
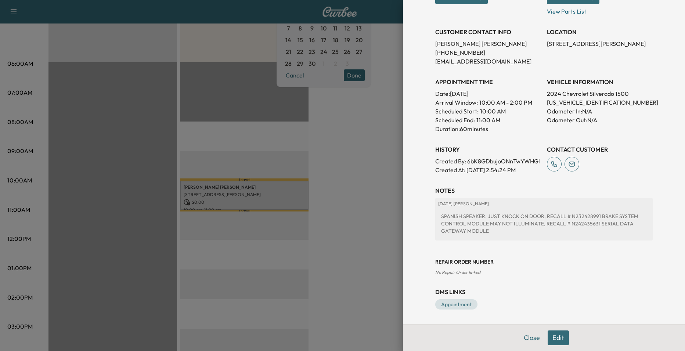
click at [376, 217] on div at bounding box center [342, 175] width 685 height 351
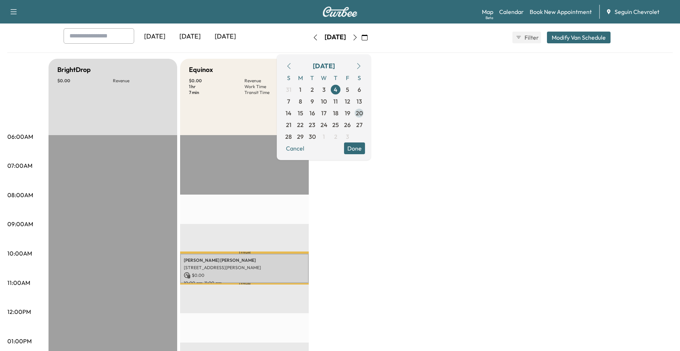
scroll to position [0, 0]
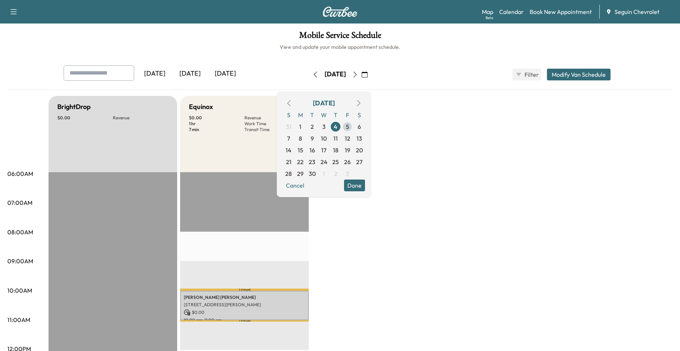
click at [353, 125] on span "5" at bounding box center [347, 127] width 12 height 12
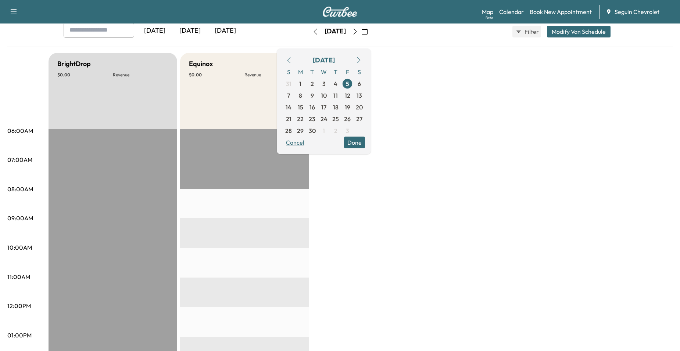
scroll to position [37, 0]
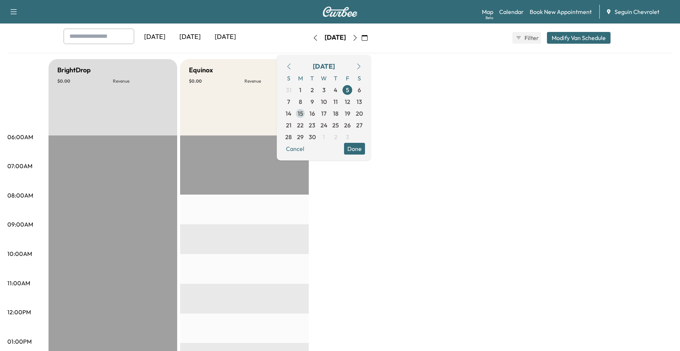
click at [306, 108] on span "15" at bounding box center [300, 114] width 12 height 12
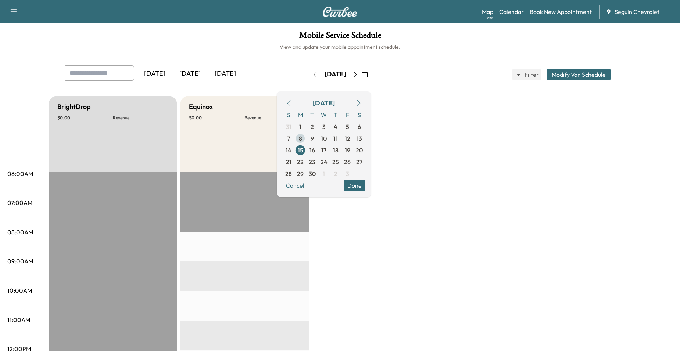
click at [302, 135] on span "8" at bounding box center [300, 138] width 3 height 9
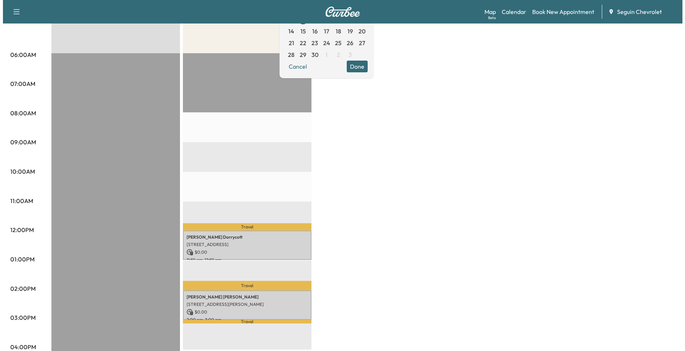
scroll to position [147, 0]
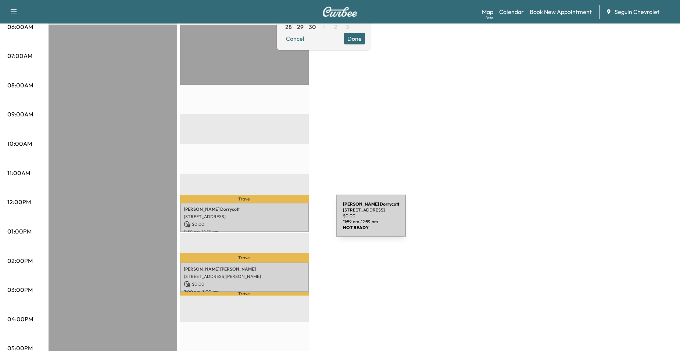
click at [281, 221] on p "$ 0.00" at bounding box center [244, 224] width 121 height 7
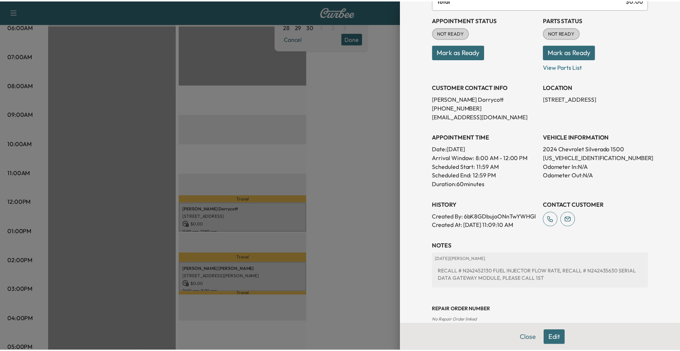
scroll to position [134, 0]
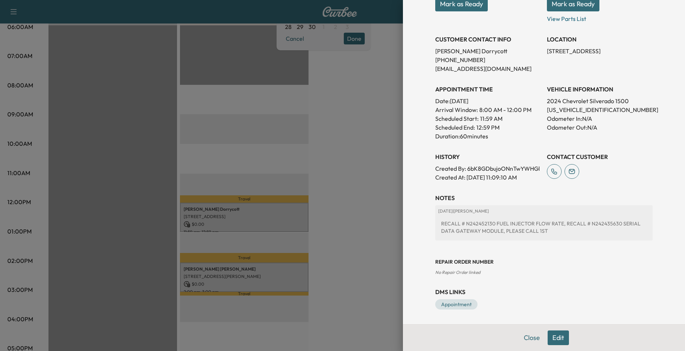
click at [349, 251] on div at bounding box center [342, 175] width 685 height 351
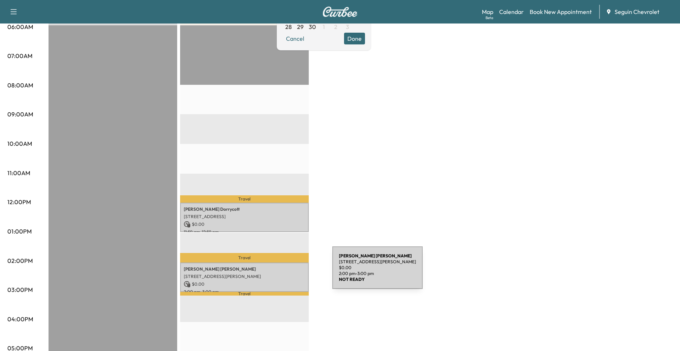
click at [271, 281] on p "$ 0.00" at bounding box center [244, 284] width 121 height 7
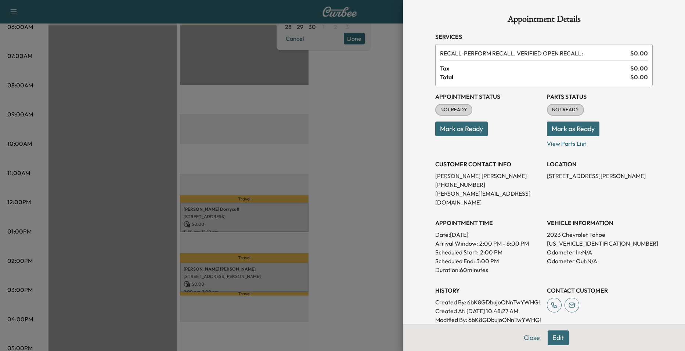
click at [335, 225] on div at bounding box center [342, 175] width 685 height 351
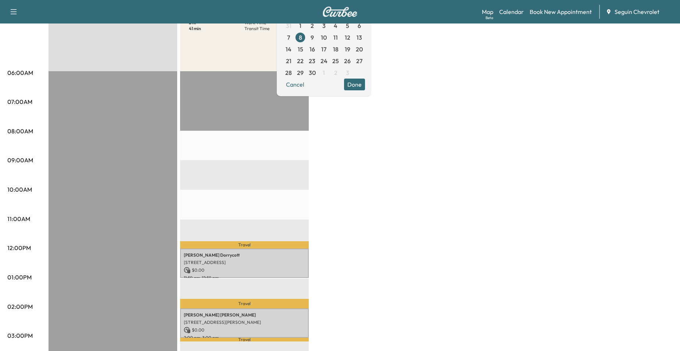
scroll to position [0, 0]
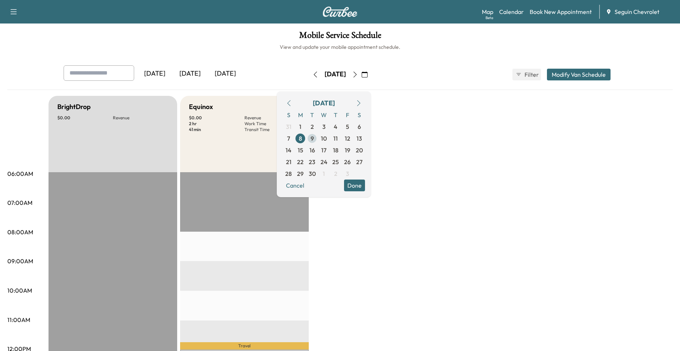
click at [318, 138] on span "9" at bounding box center [312, 139] width 12 height 12
click at [327, 136] on span "10" at bounding box center [324, 138] width 6 height 9
click at [341, 142] on span "11" at bounding box center [336, 139] width 12 height 12
click at [350, 140] on span "12" at bounding box center [348, 138] width 6 height 9
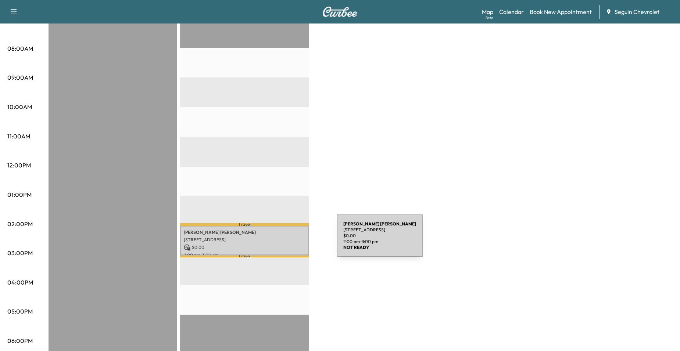
click at [281, 240] on div "MIGUEL GALVAN 1605 Starcke St, Seguin, TX 78155, USA $ 0.00 2:00 pm - 3:00 pm" at bounding box center [244, 241] width 129 height 30
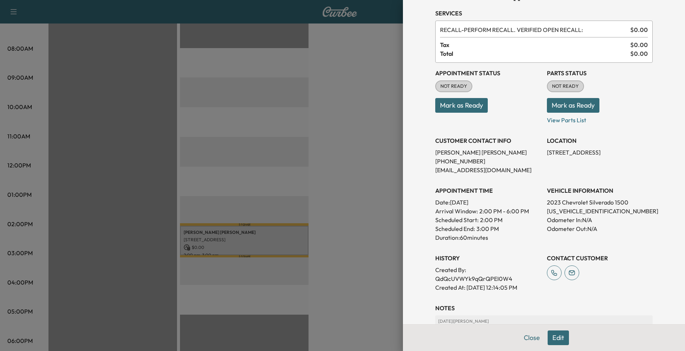
scroll to position [7, 0]
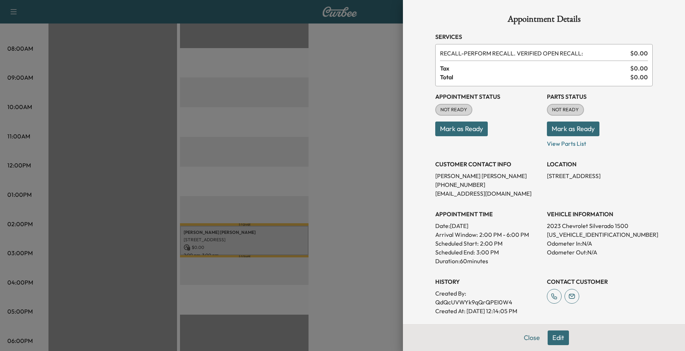
click at [372, 209] on div at bounding box center [342, 175] width 685 height 351
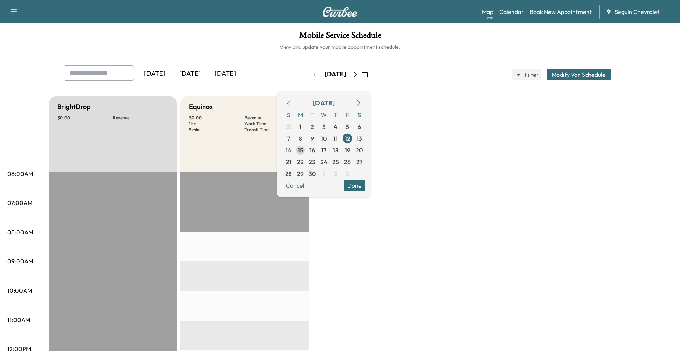
click at [303, 151] on span "15" at bounding box center [301, 150] width 6 height 9
click at [315, 153] on span "16" at bounding box center [312, 150] width 6 height 9
click at [326, 148] on span "17" at bounding box center [323, 150] width 5 height 9
click at [338, 152] on span "18" at bounding box center [336, 150] width 6 height 9
click at [350, 153] on span "19" at bounding box center [348, 150] width 6 height 9
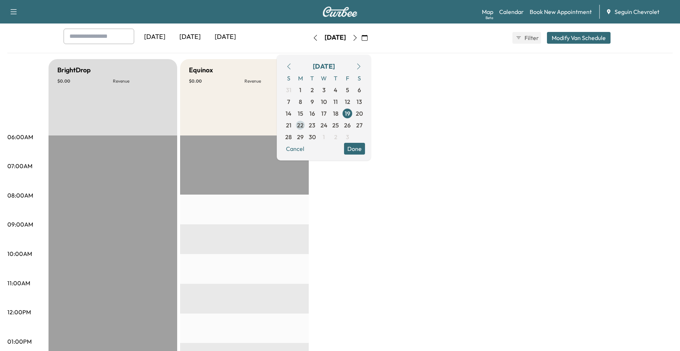
click at [306, 129] on span "22" at bounding box center [300, 125] width 12 height 12
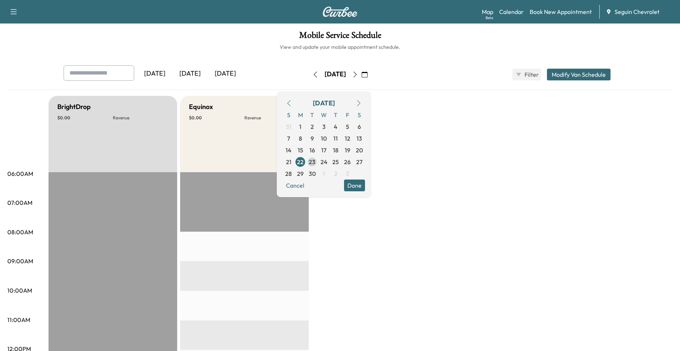
click at [315, 163] on span "23" at bounding box center [312, 162] width 7 height 9
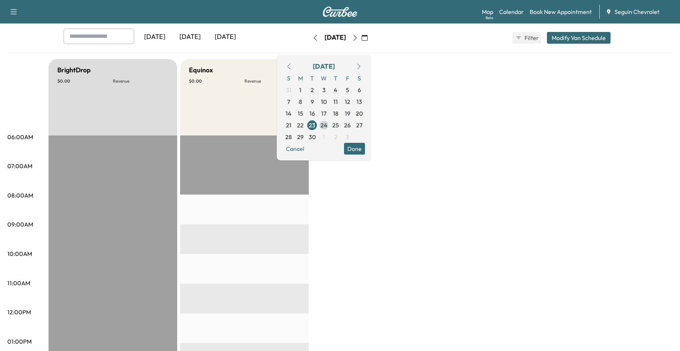
click at [327, 126] on span "24" at bounding box center [323, 125] width 7 height 9
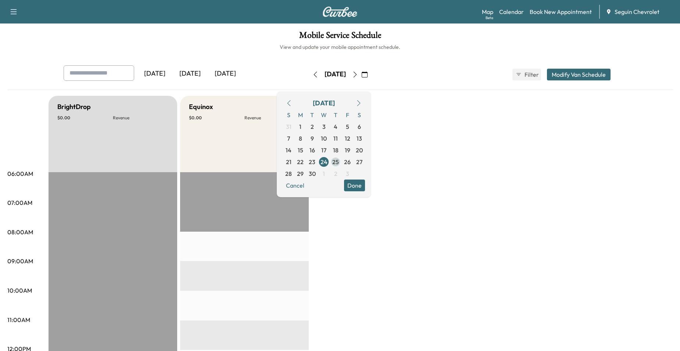
click at [341, 156] on span "25" at bounding box center [336, 162] width 12 height 12
click at [353, 164] on span "26" at bounding box center [347, 162] width 12 height 12
click at [306, 175] on span "29" at bounding box center [300, 174] width 12 height 12
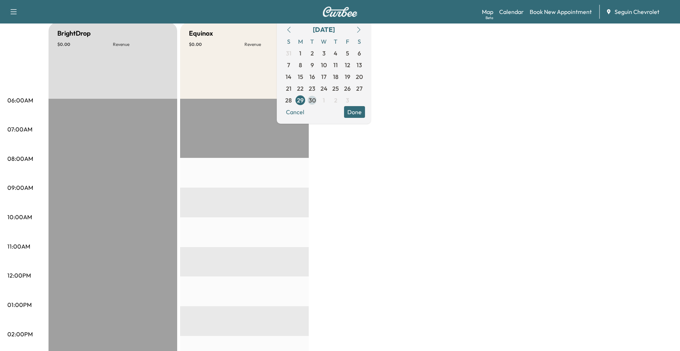
click at [318, 103] on span "30" at bounding box center [312, 100] width 12 height 12
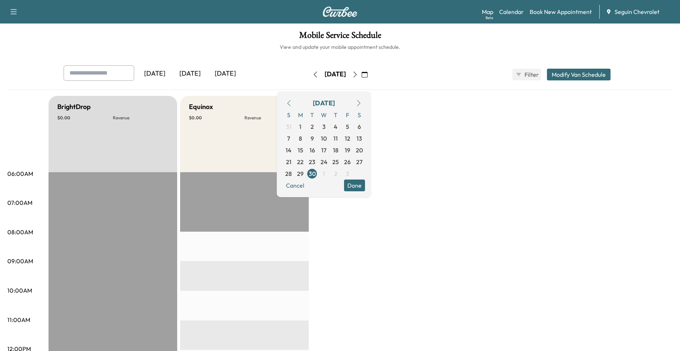
click at [362, 105] on icon "button" at bounding box center [359, 103] width 6 height 6
click at [325, 130] on span "1" at bounding box center [324, 126] width 2 height 9
click at [341, 129] on span "2" at bounding box center [336, 127] width 12 height 12
click at [353, 126] on span "3" at bounding box center [347, 127] width 12 height 12
click at [302, 142] on span "6" at bounding box center [300, 138] width 3 height 9
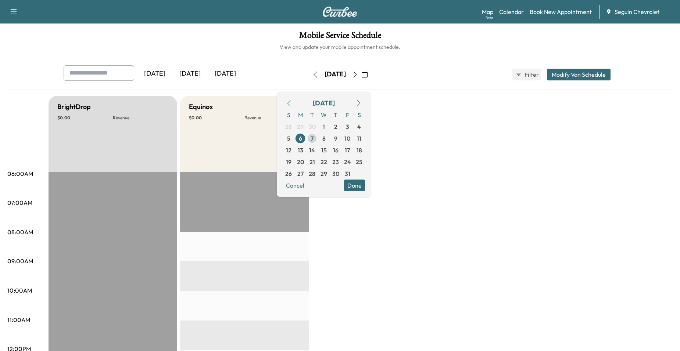
click at [318, 142] on span "7" at bounding box center [312, 139] width 12 height 12
click at [326, 140] on span "8" at bounding box center [323, 138] width 3 height 9
click at [341, 139] on span "9" at bounding box center [336, 139] width 12 height 12
click at [353, 140] on span "10" at bounding box center [347, 139] width 12 height 12
click at [303, 154] on span "13" at bounding box center [301, 150] width 6 height 9
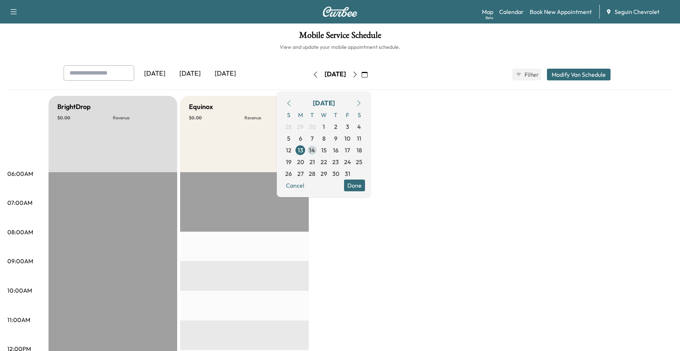
click at [318, 153] on span "14" at bounding box center [312, 150] width 12 height 12
click at [327, 151] on span "15" at bounding box center [324, 150] width 6 height 9
click at [338, 148] on span "16" at bounding box center [336, 150] width 6 height 9
click at [350, 151] on span "17" at bounding box center [347, 150] width 5 height 9
click at [306, 159] on span "20" at bounding box center [300, 162] width 12 height 12
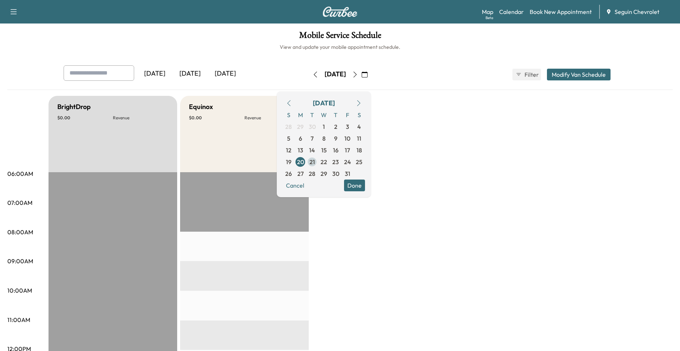
click at [315, 161] on span "21" at bounding box center [312, 162] width 6 height 9
click at [327, 163] on span "22" at bounding box center [323, 162] width 7 height 9
click at [341, 163] on span "23" at bounding box center [336, 162] width 12 height 12
